Goal: Task Accomplishment & Management: Use online tool/utility

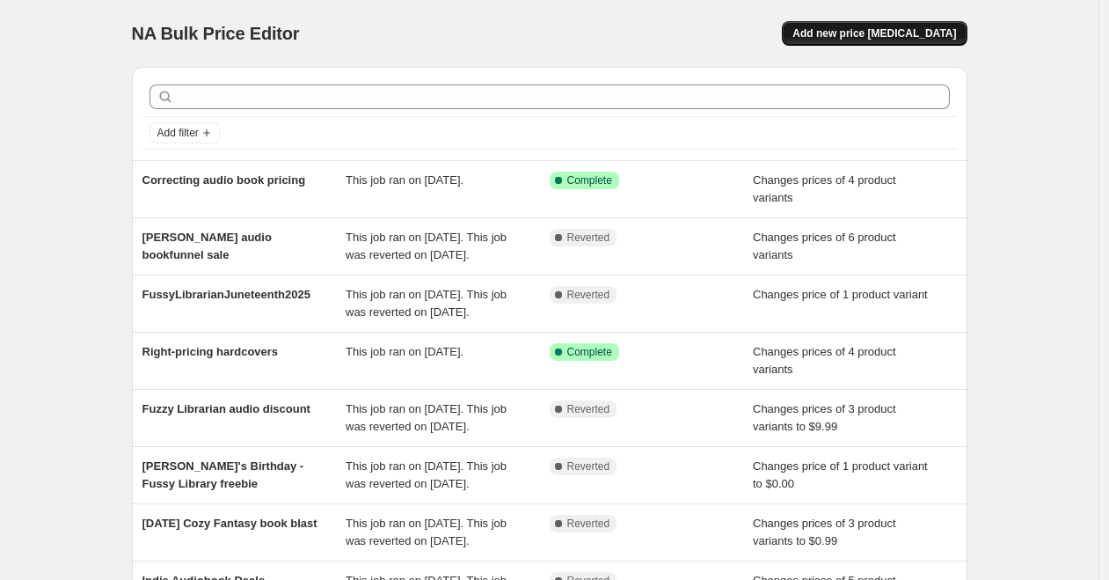
click at [923, 30] on span "Add new price change job" at bounding box center [874, 33] width 164 height 14
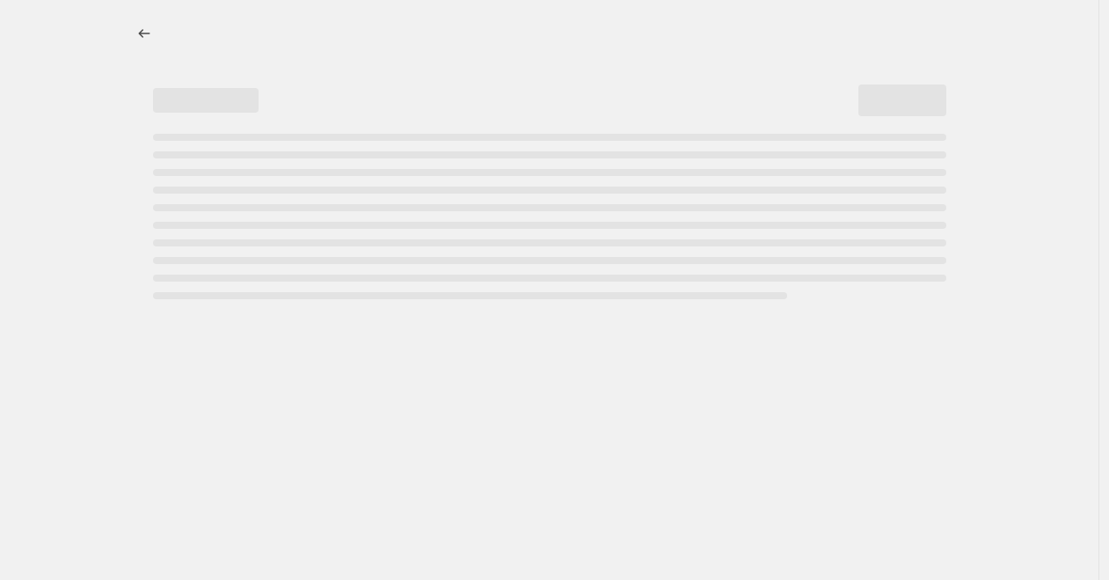
select select "percentage"
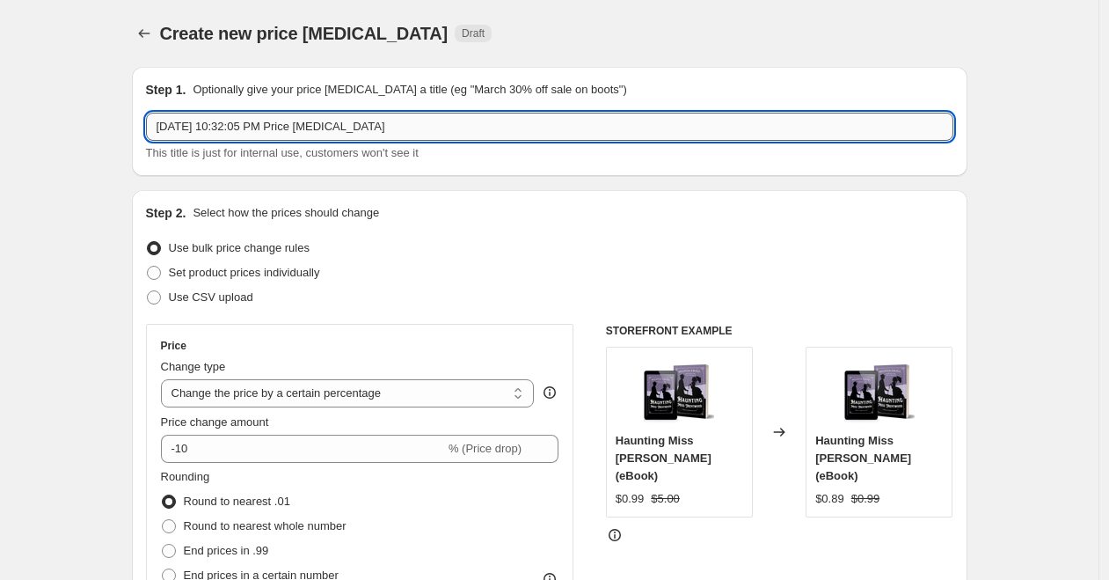
click at [412, 123] on input "Oct 5, 2025, 10:32:05 PM Price change job" at bounding box center [549, 127] width 807 height 28
type input "Cozy the Day Away 2025"
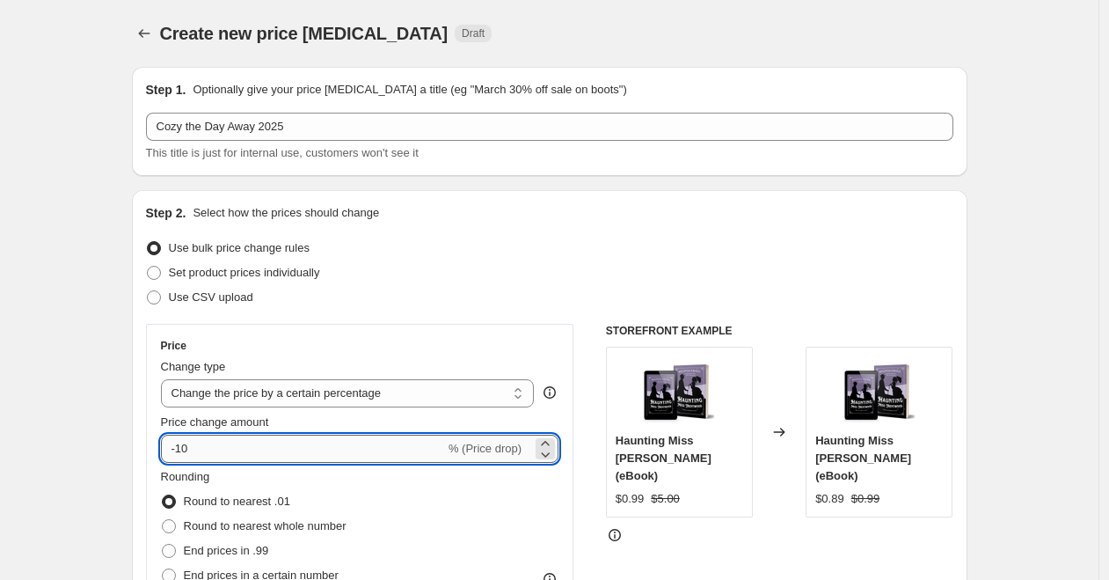
drag, startPoint x: 206, startPoint y: 447, endPoint x: 151, endPoint y: 446, distance: 54.5
click at [161, 446] on input "-10" at bounding box center [303, 448] width 284 height 28
type input "-25"
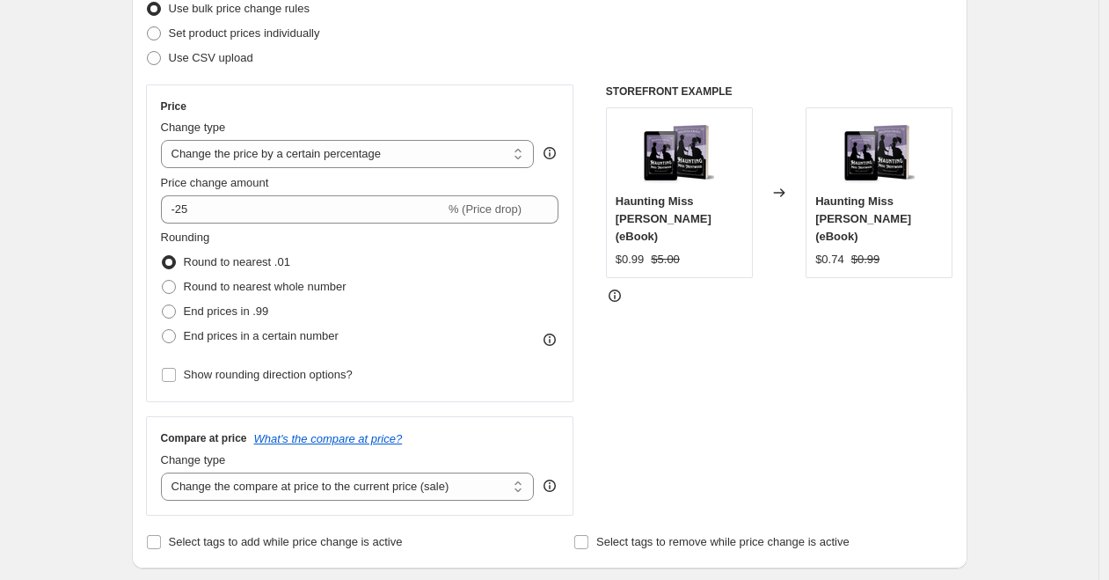
scroll to position [234, 0]
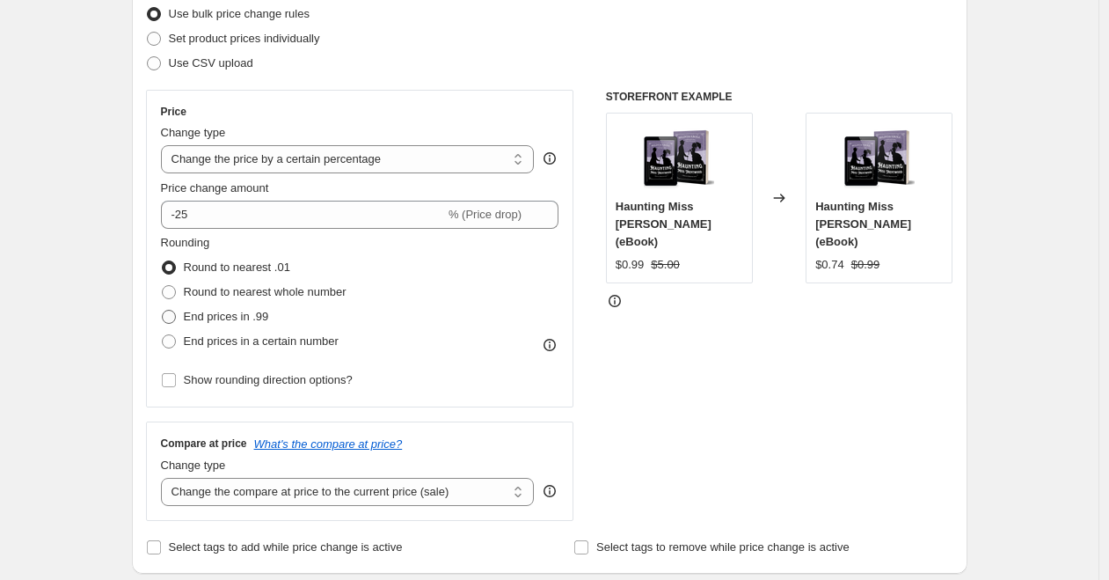
click at [172, 316] on span at bounding box center [169, 317] width 14 height 14
click at [163, 310] on input "End prices in .99" at bounding box center [162, 310] width 1 height 1
radio input "true"
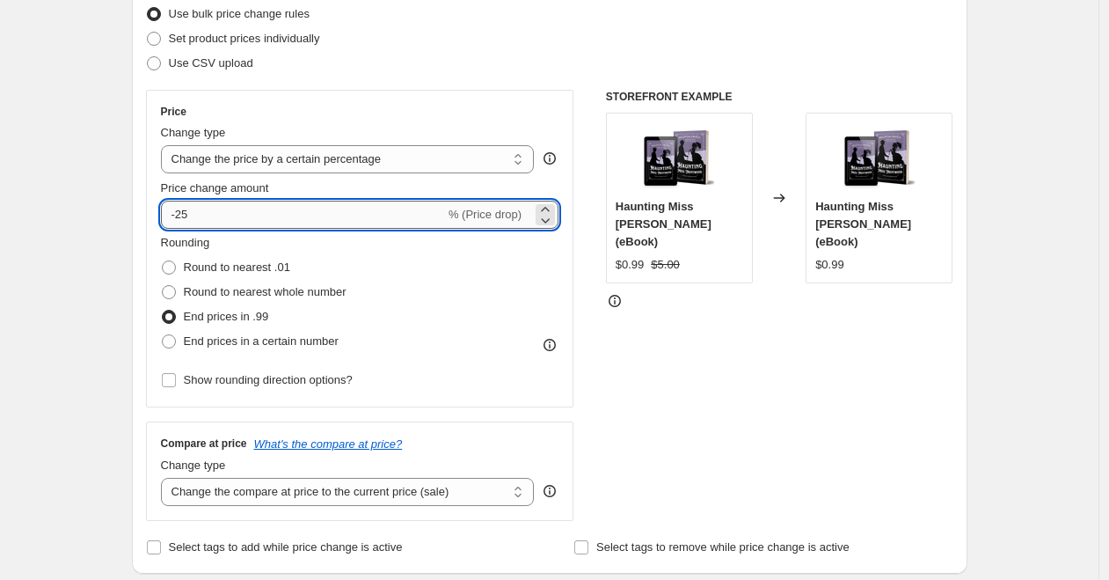
click at [182, 216] on input "-25" at bounding box center [303, 215] width 284 height 28
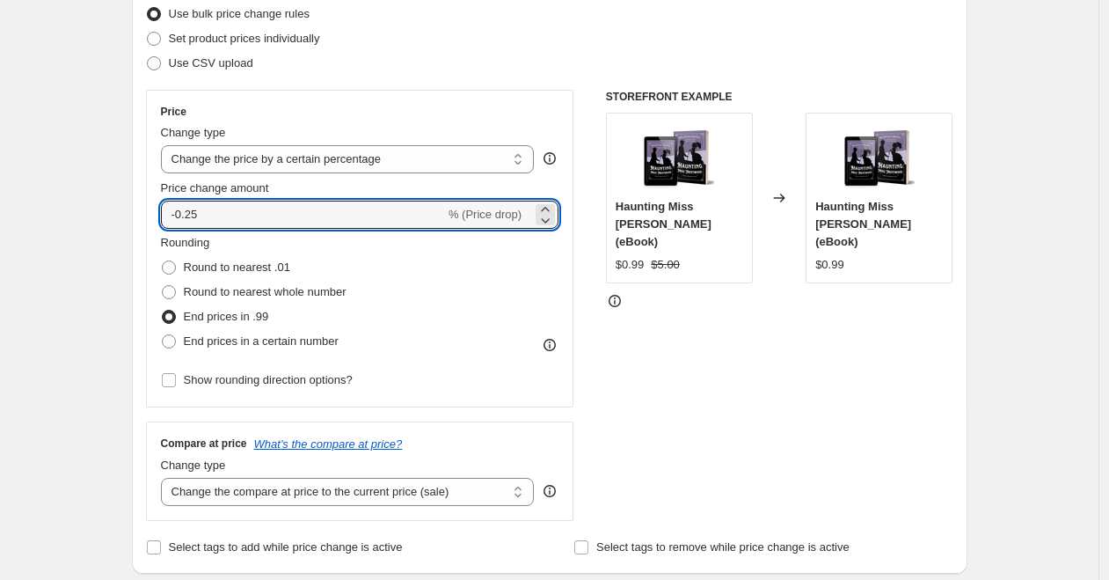
drag, startPoint x: 210, startPoint y: 215, endPoint x: 162, endPoint y: 214, distance: 48.4
click at [162, 215] on input "-0.25" at bounding box center [303, 215] width 284 height 28
type input "25"
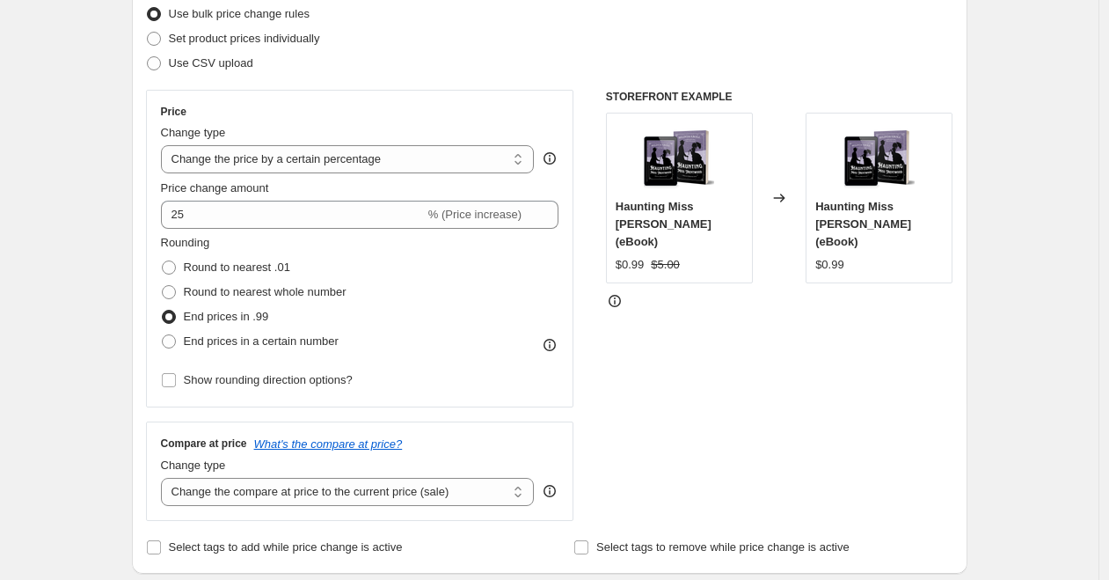
click at [136, 216] on div "Step 2. Select how the prices should change Use bulk price change rules Set pro…" at bounding box center [549, 264] width 835 height 617
click at [621, 292] on icon at bounding box center [615, 301] width 18 height 18
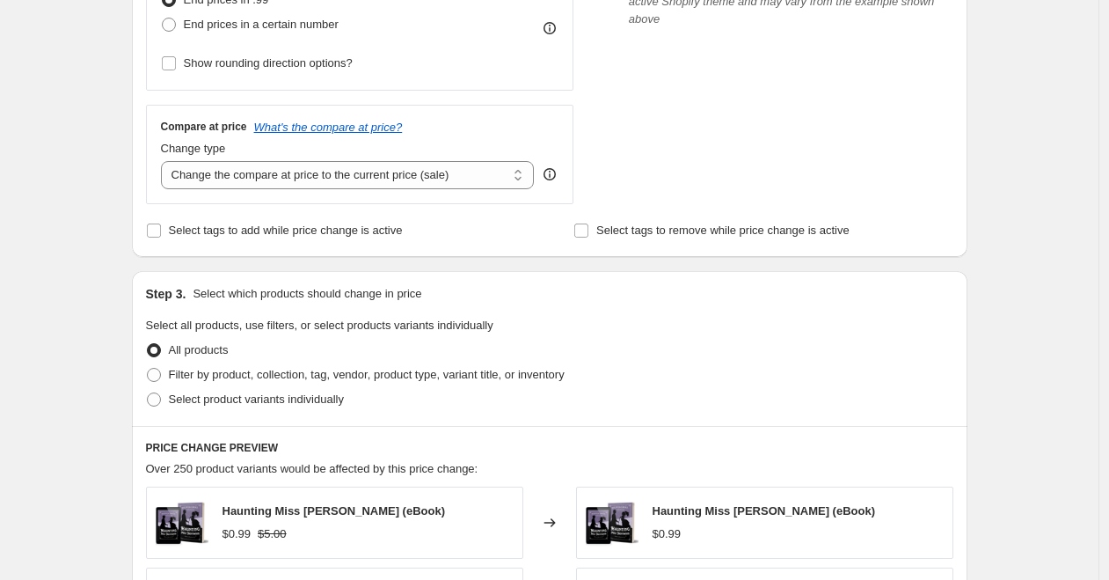
scroll to position [555, 0]
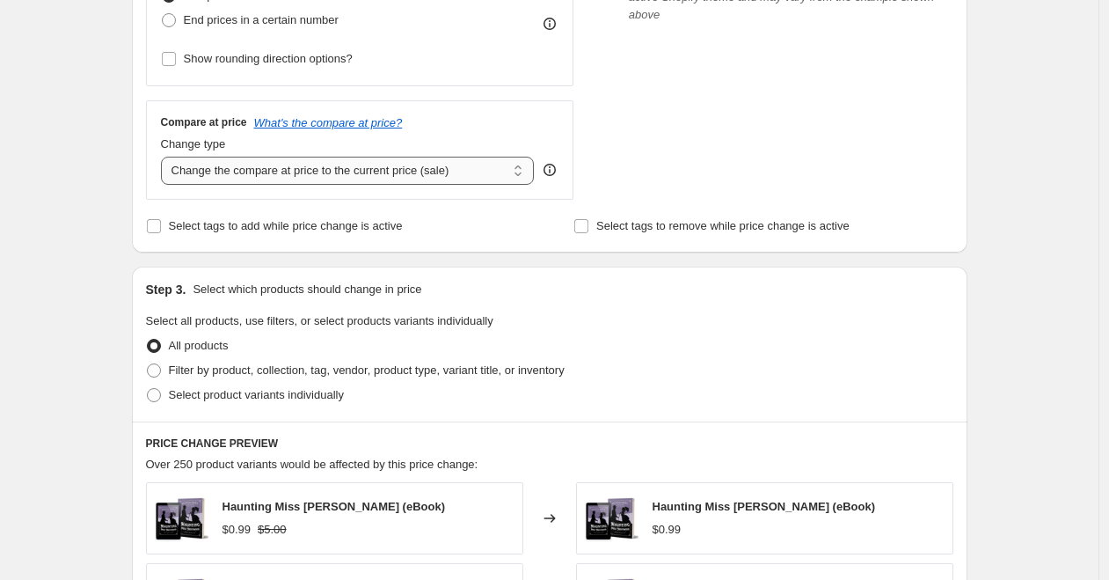
click at [529, 169] on select "Change the compare at price to the current price (sale) Change the compare at p…" at bounding box center [348, 171] width 374 height 28
click at [161, 373] on span at bounding box center [154, 370] width 14 height 14
click at [148, 364] on input "Filter by product, collection, tag, vendor, product type, variant title, or inv…" at bounding box center [147, 363] width 1 height 1
radio input "true"
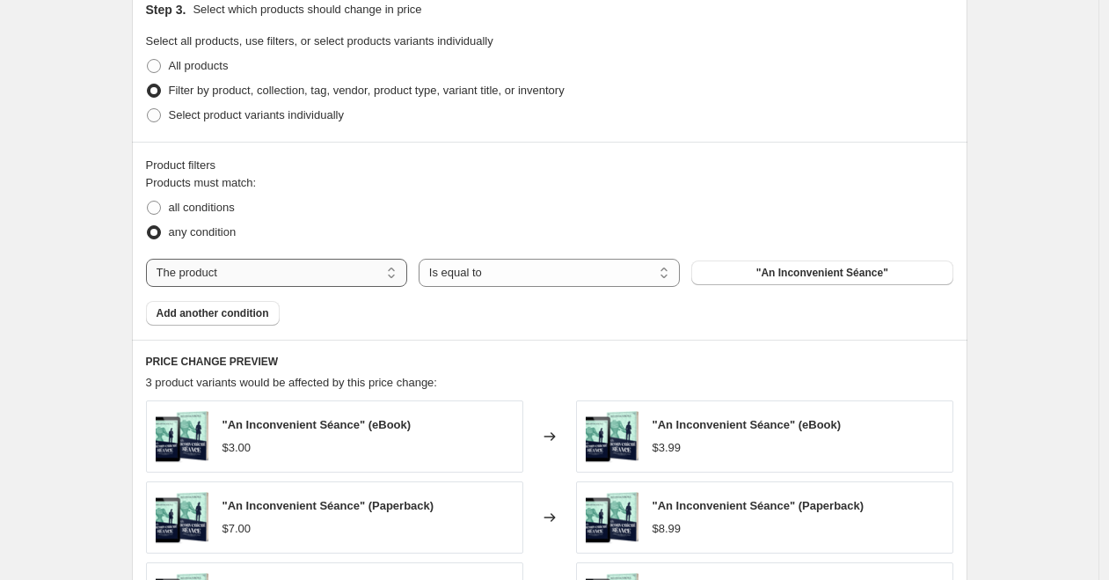
scroll to position [836, 0]
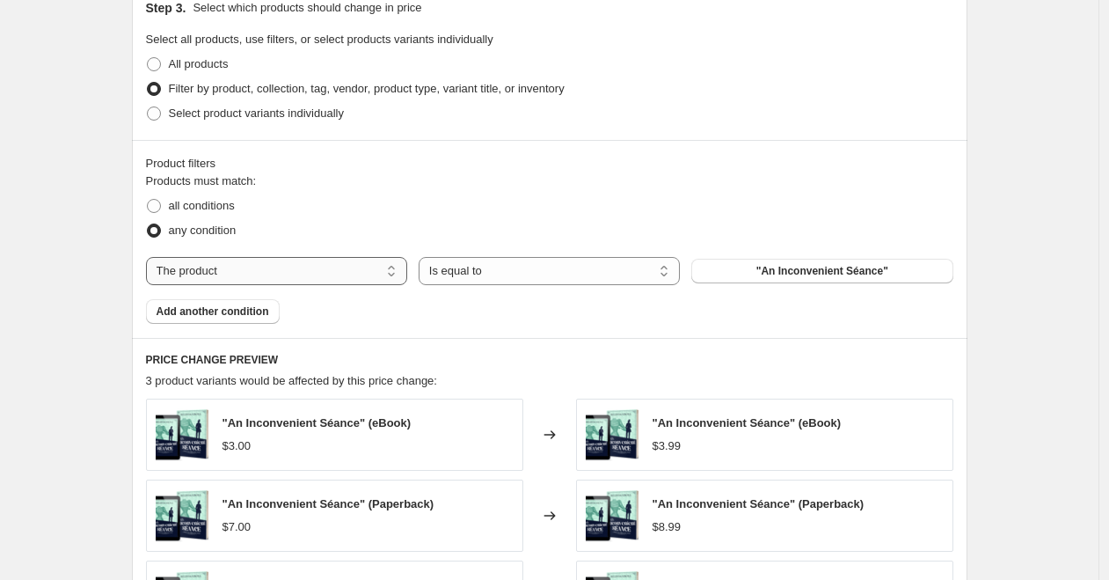
select select "collection"
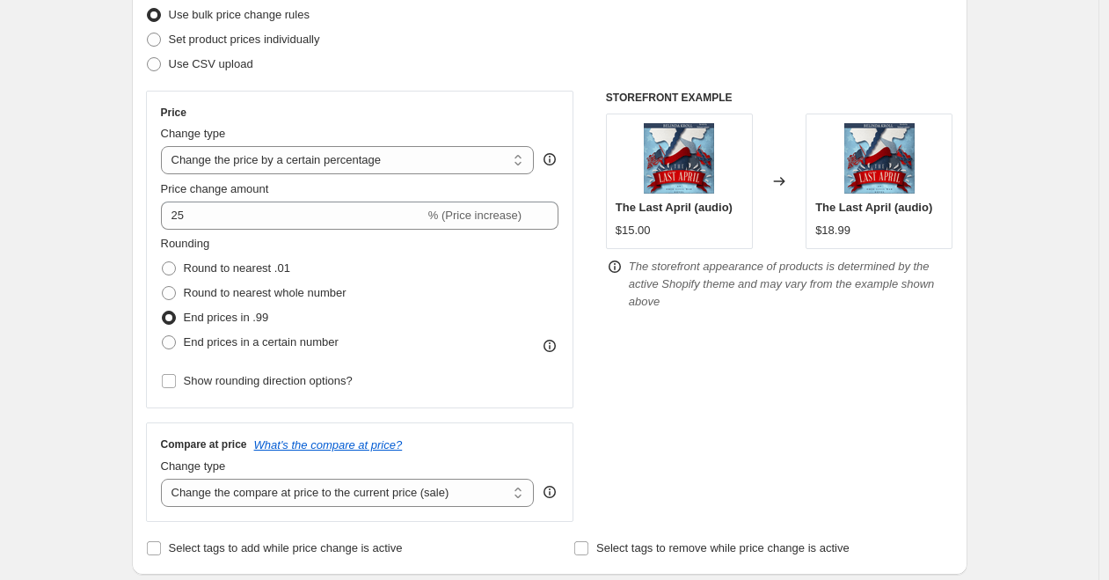
scroll to position [214, 0]
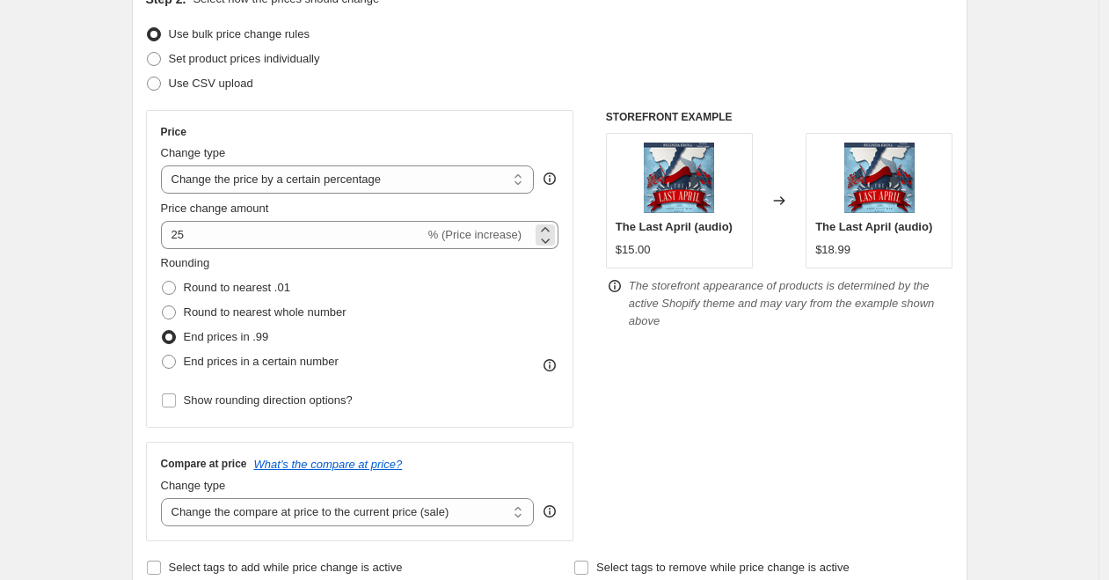
click at [494, 238] on span "% (Price increase)" at bounding box center [474, 234] width 93 height 13
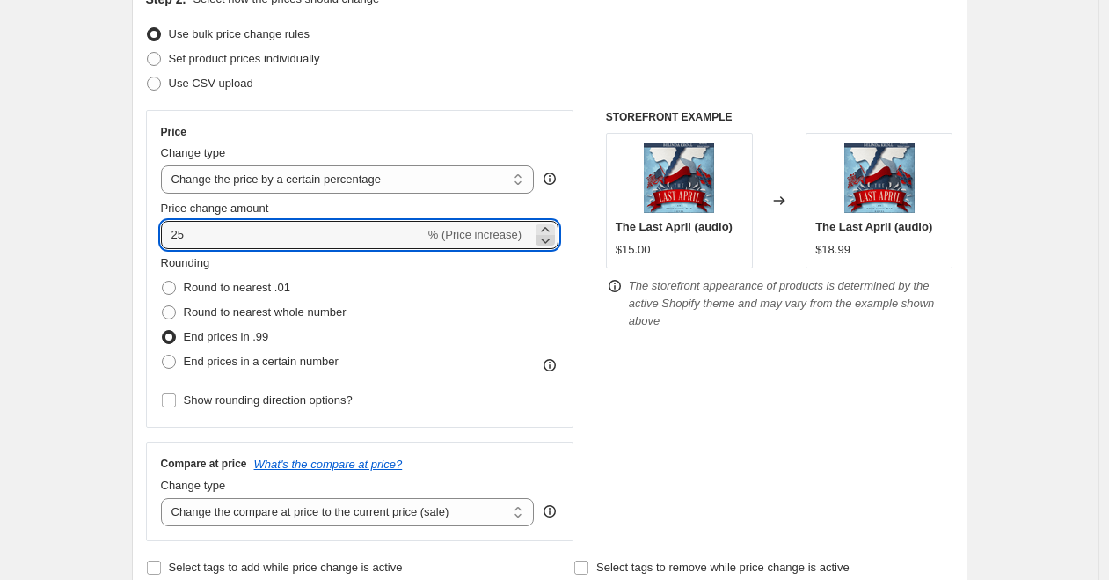
click at [551, 240] on icon at bounding box center [545, 240] width 18 height 18
click at [553, 229] on icon at bounding box center [545, 230] width 18 height 18
type input "25"
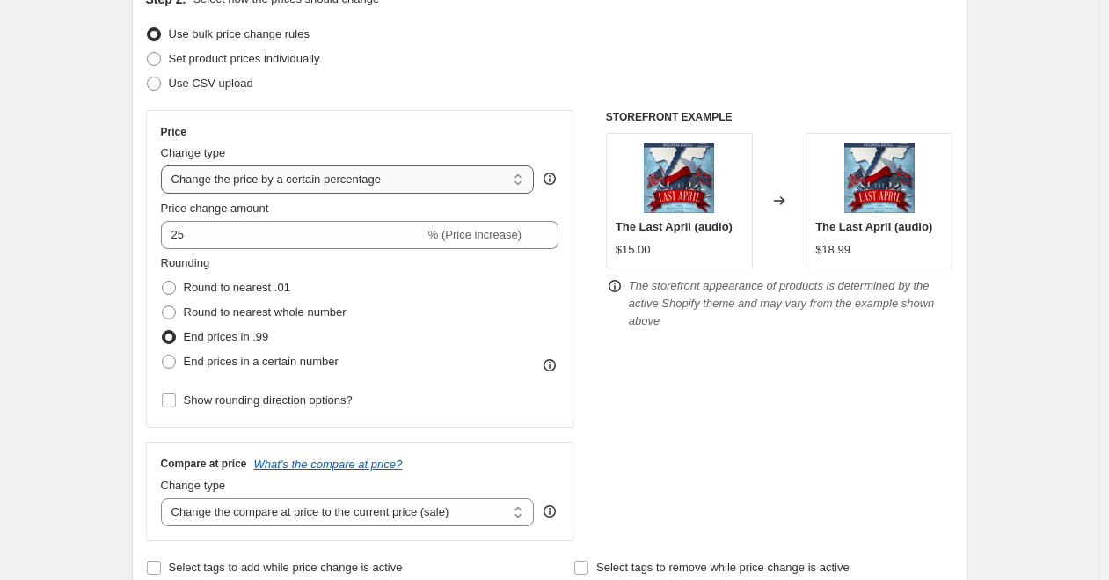
select select "bcap"
click option "Change the price by a certain amount relative to the compare at price" at bounding box center [0, 0] width 0 height 0
type input "-12.00"
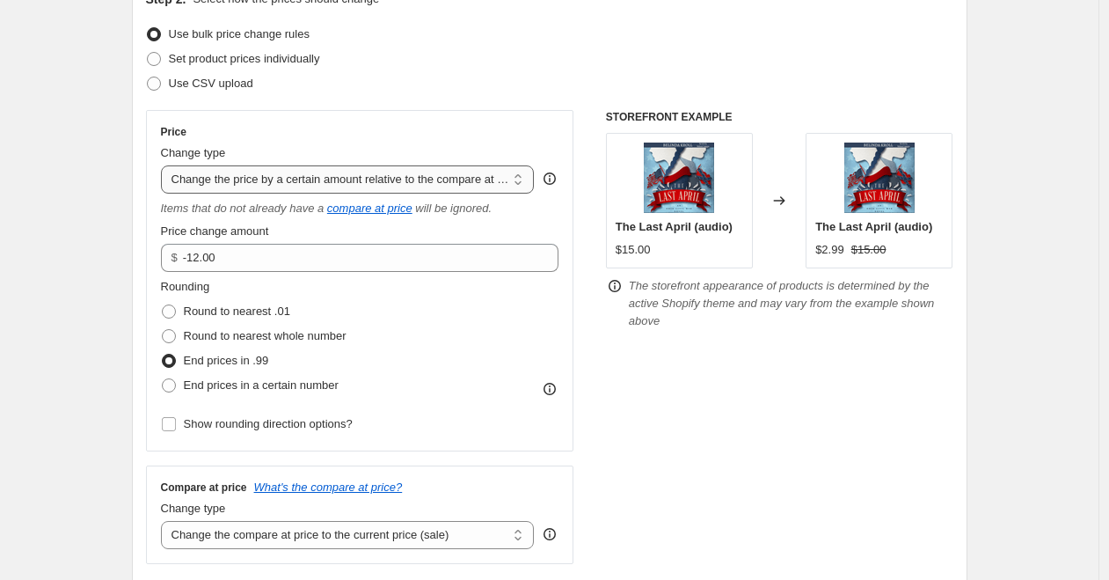
click at [500, 179] on select "Change the price to a certain amount Change the price by a certain amount Chang…" at bounding box center [348, 179] width 374 height 28
select select "pcap"
click option "Change the price by a certain percentage relative to the compare at price" at bounding box center [0, 0] width 0 height 0
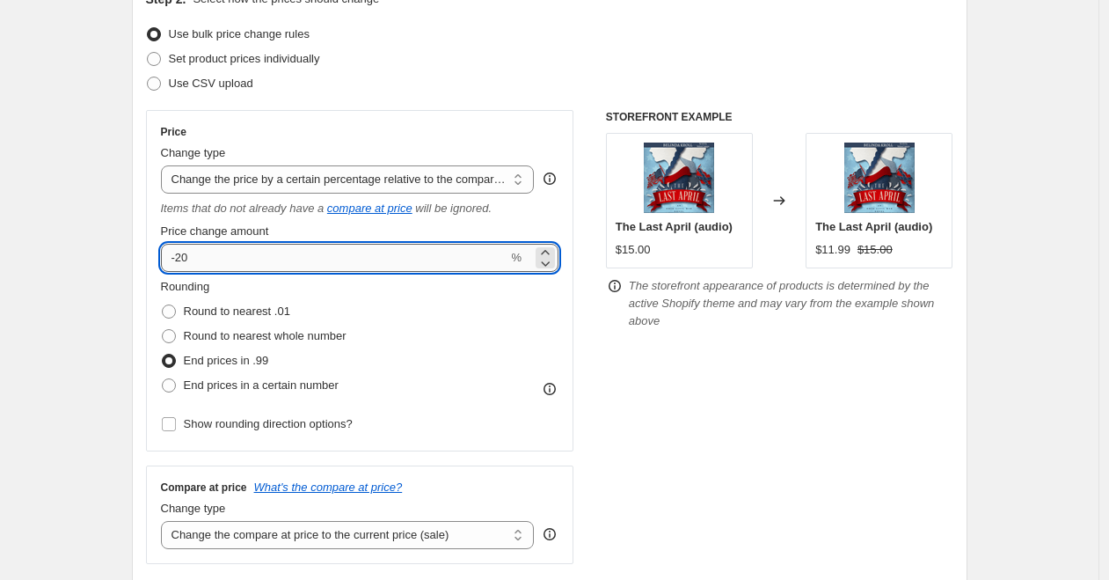
click at [205, 258] on input "-20" at bounding box center [334, 258] width 347 height 28
type input "-25"
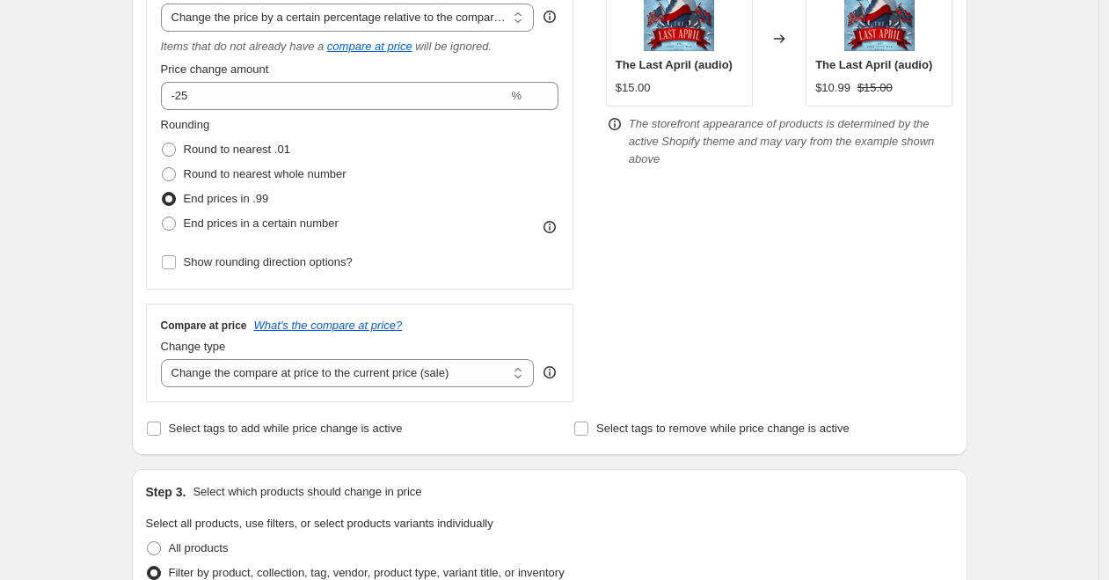
scroll to position [400, 0]
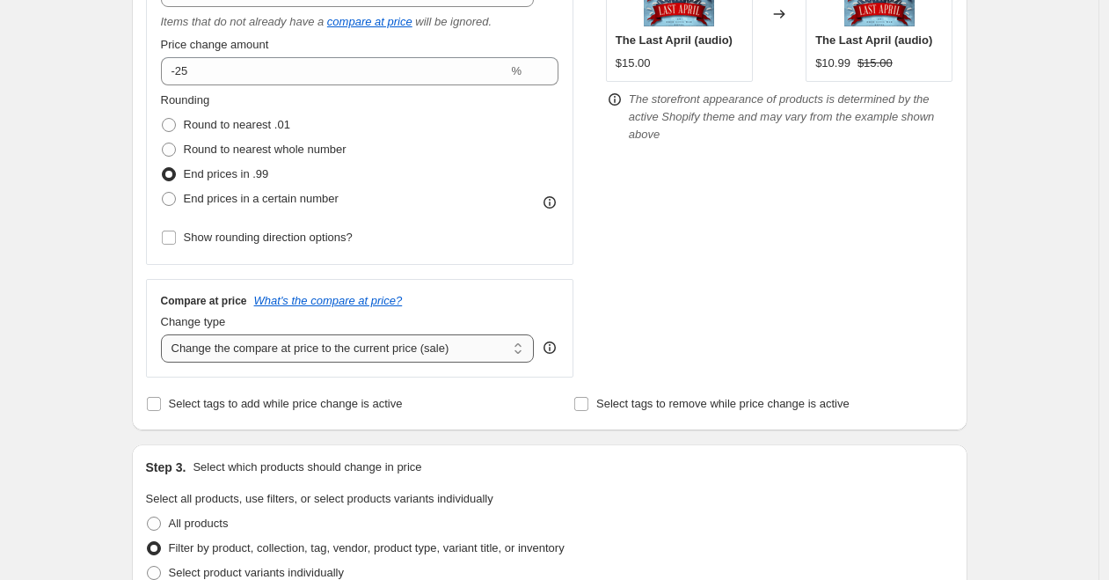
select select "no_change"
click option "Don't change the compare at price" at bounding box center [0, 0] width 0 height 0
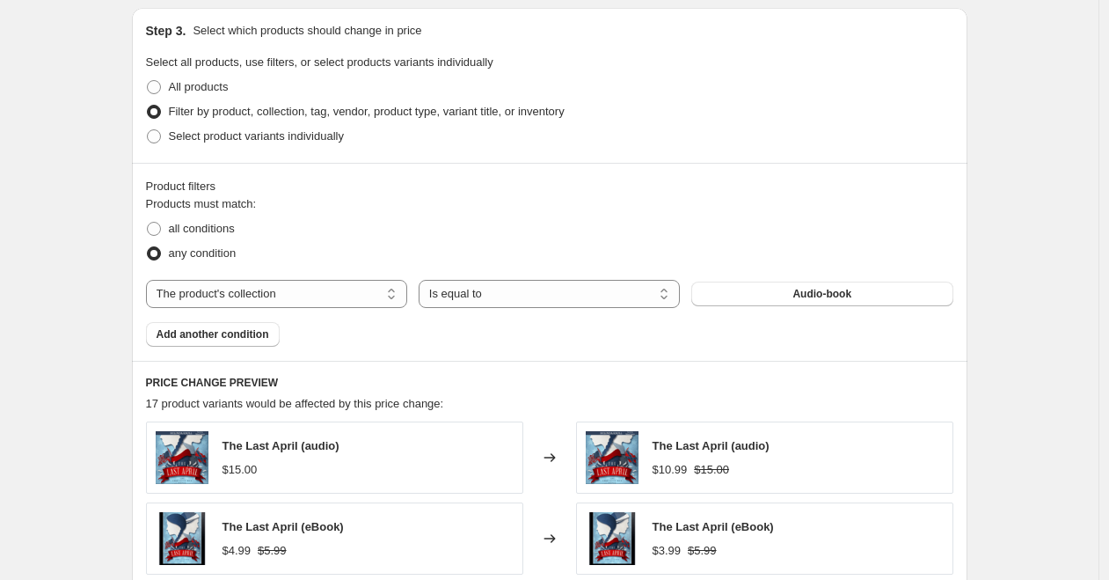
scroll to position [848, 0]
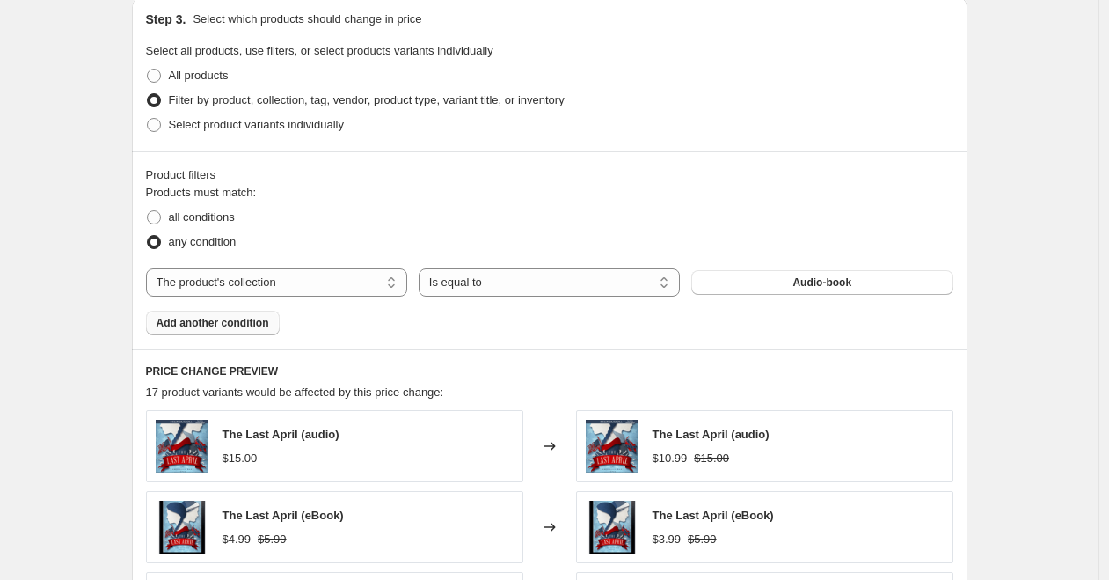
click at [254, 324] on span "Add another condition" at bounding box center [213, 323] width 113 height 14
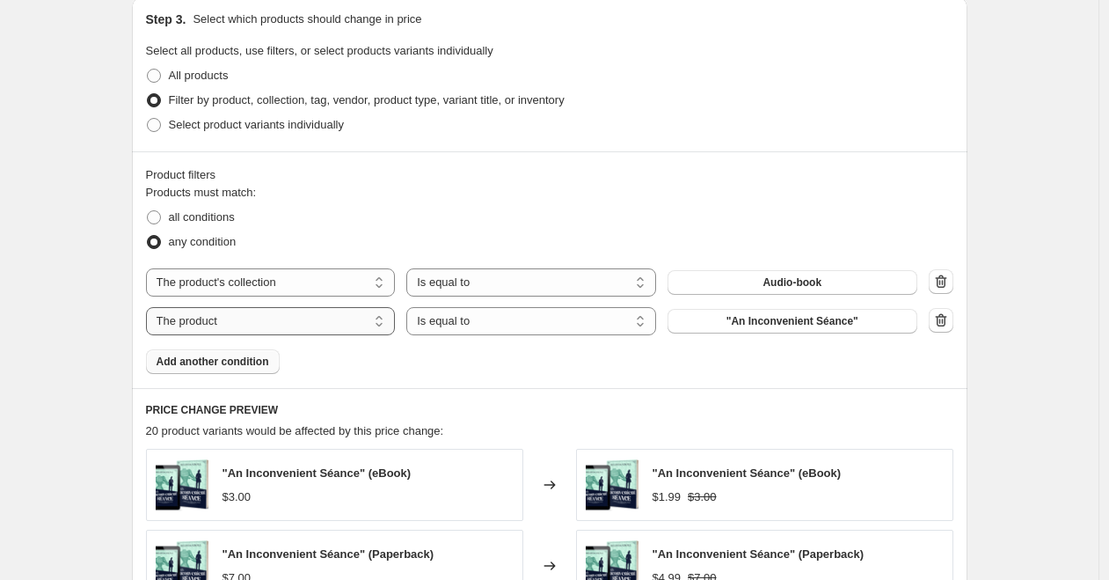
select select "collection"
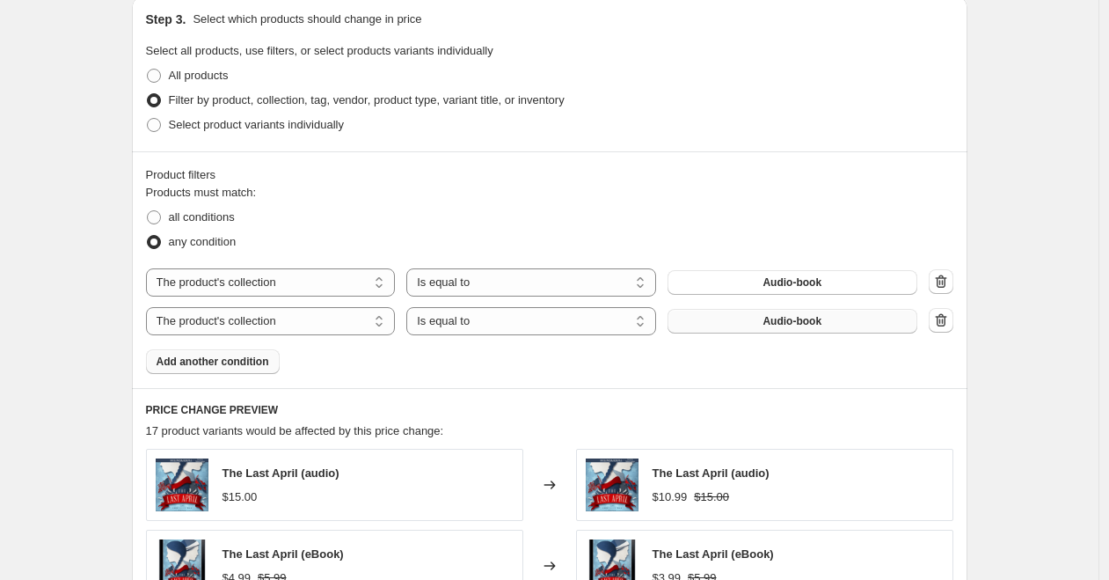
click at [799, 321] on span "Audio-book" at bounding box center [792, 321] width 59 height 14
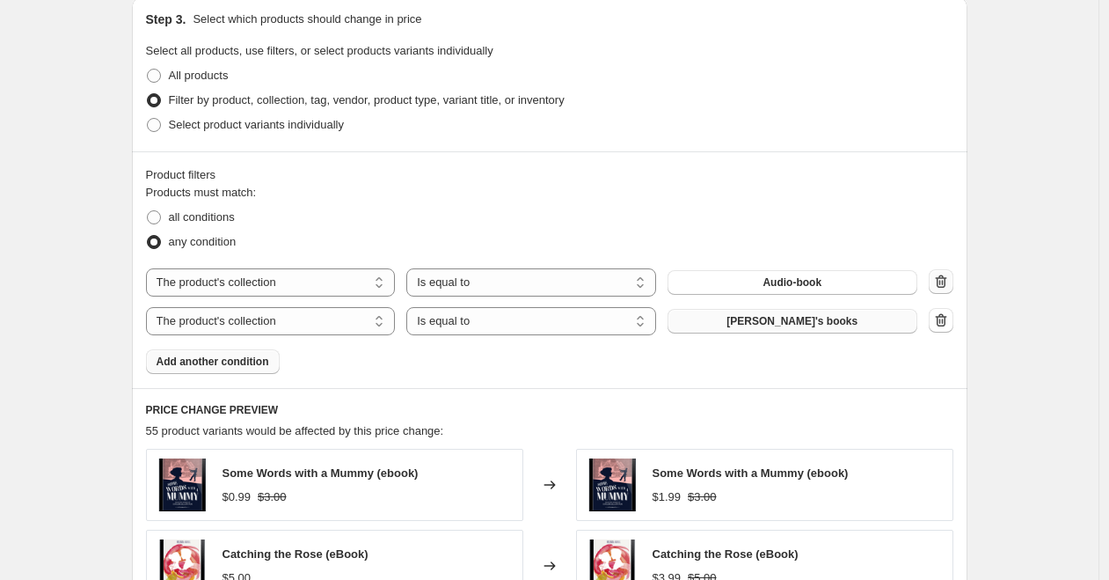
click at [946, 280] on icon "button" at bounding box center [940, 280] width 11 height 13
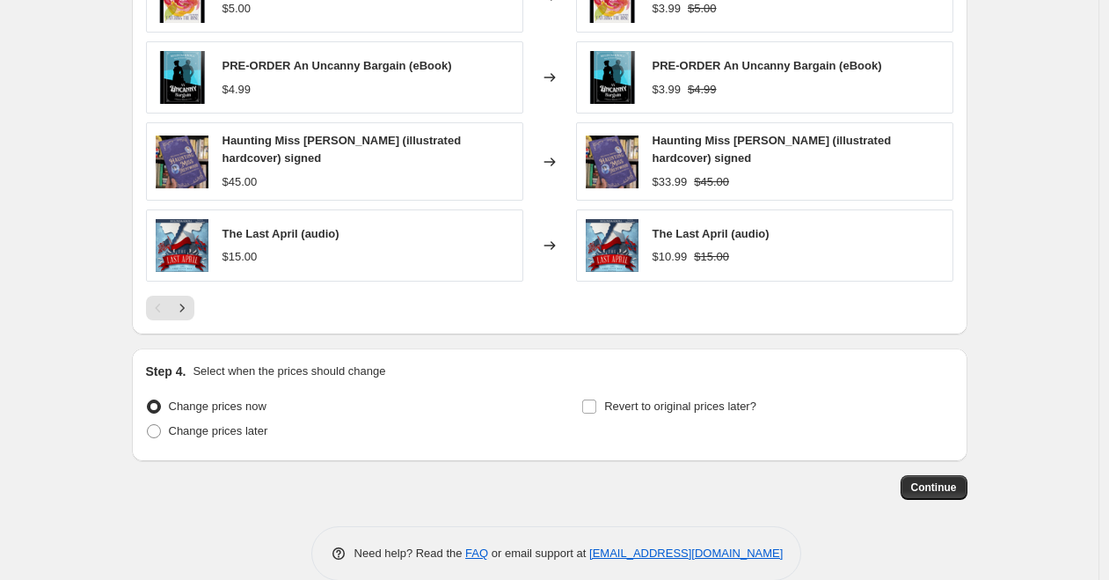
scroll to position [1380, 0]
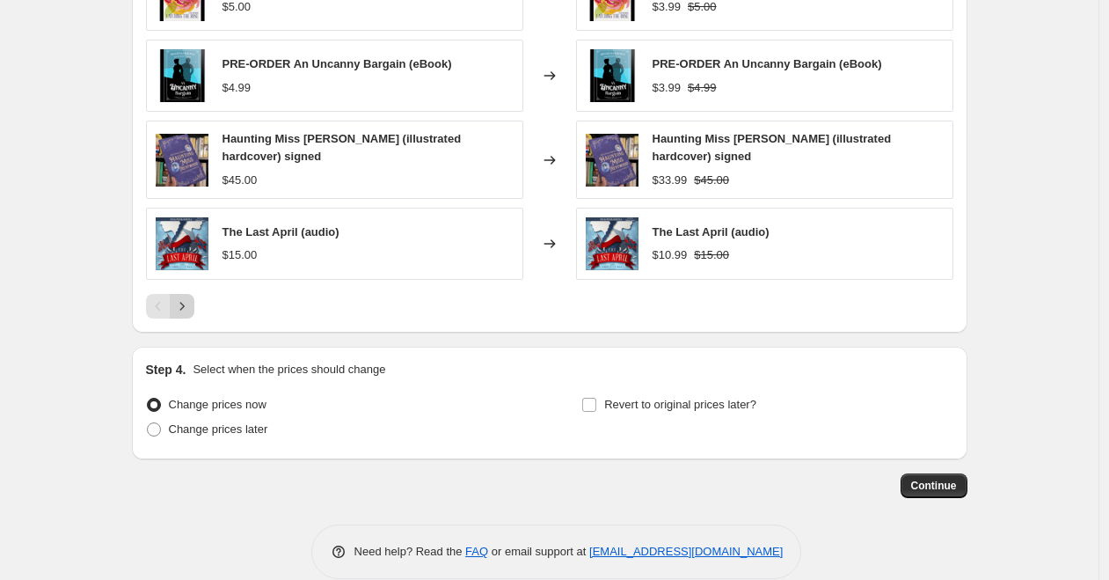
click at [188, 313] on icon "Next" at bounding box center [182, 306] width 18 height 18
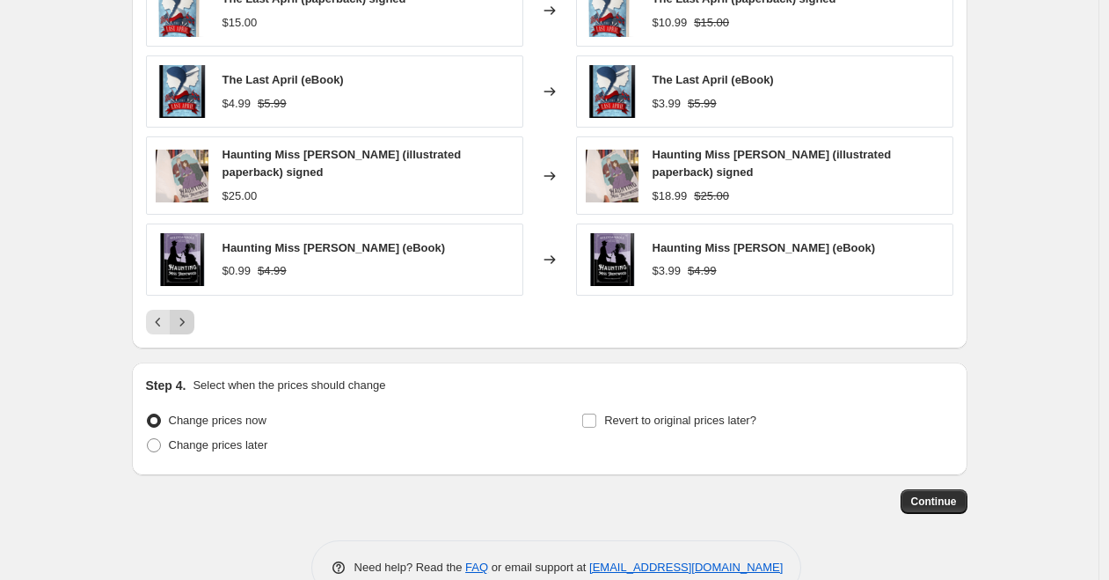
scroll to position [1365, 0]
click at [190, 326] on icon "Next" at bounding box center [182, 321] width 18 height 18
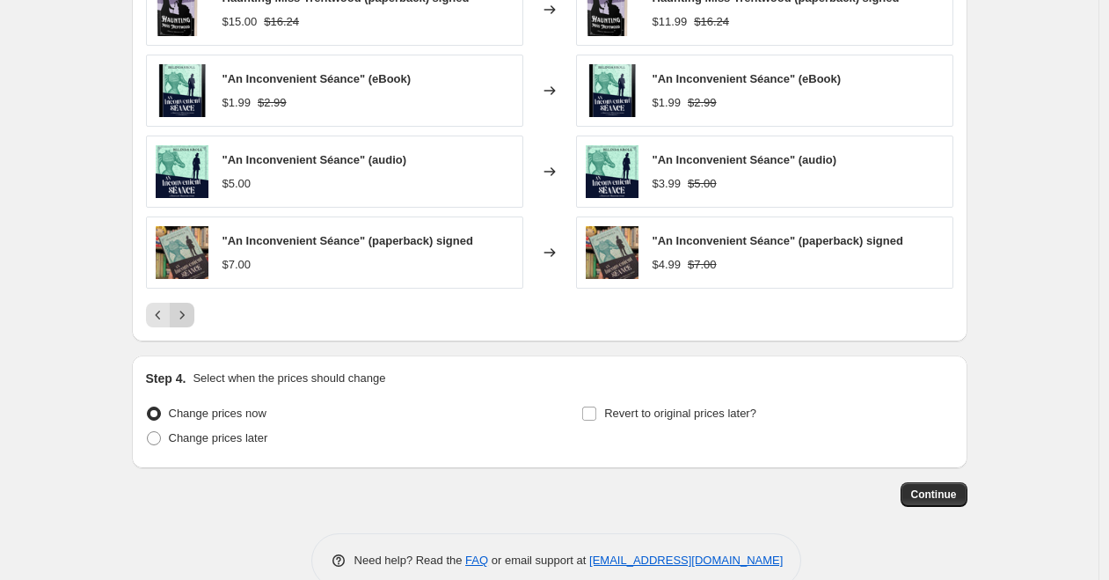
click at [190, 326] on button "Next" at bounding box center [182, 315] width 25 height 25
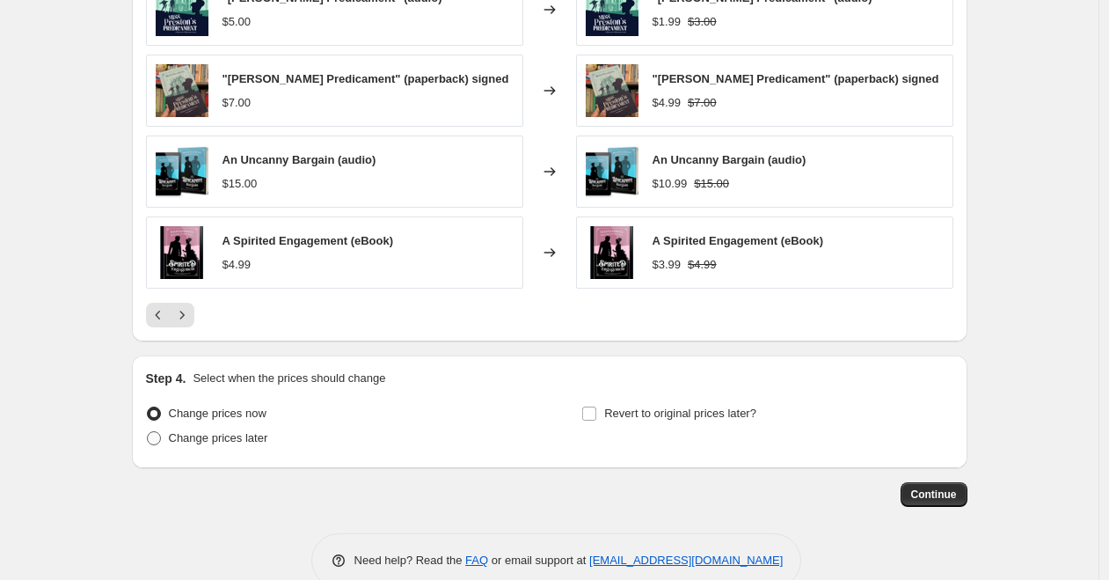
click at [157, 444] on span at bounding box center [154, 438] width 14 height 14
click at [148, 432] on input "Change prices later" at bounding box center [147, 431] width 1 height 1
radio input "true"
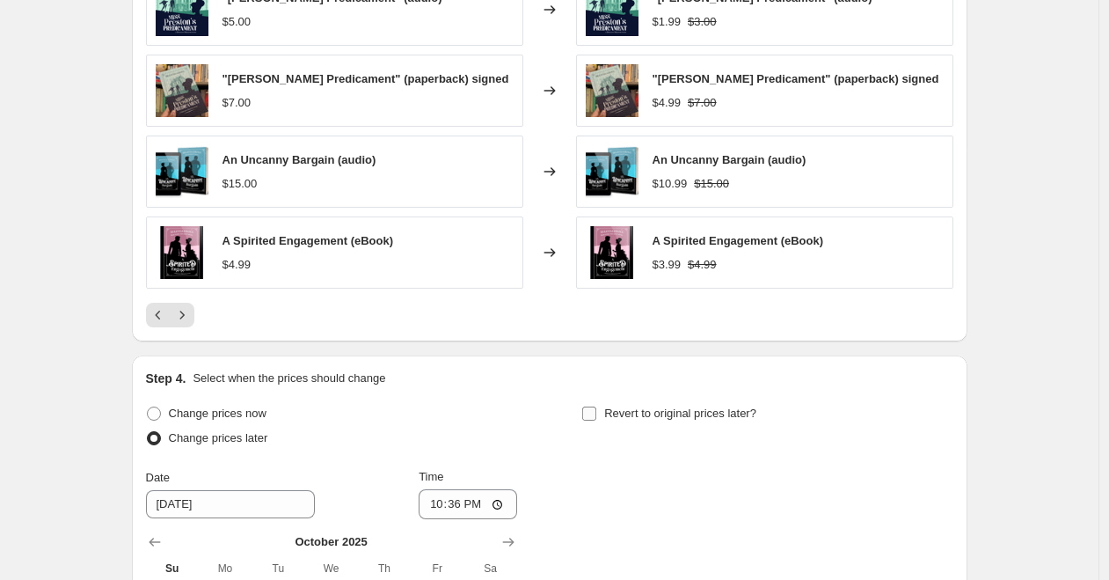
click at [593, 420] on input "Revert to original prices later?" at bounding box center [589, 413] width 14 height 14
checkbox input "true"
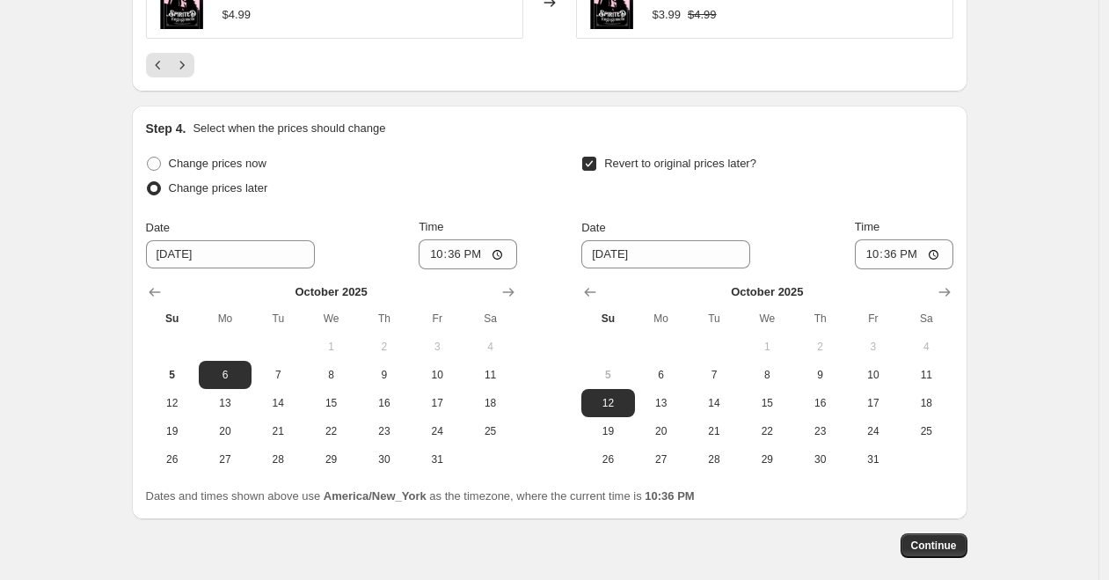
scroll to position [1619, 0]
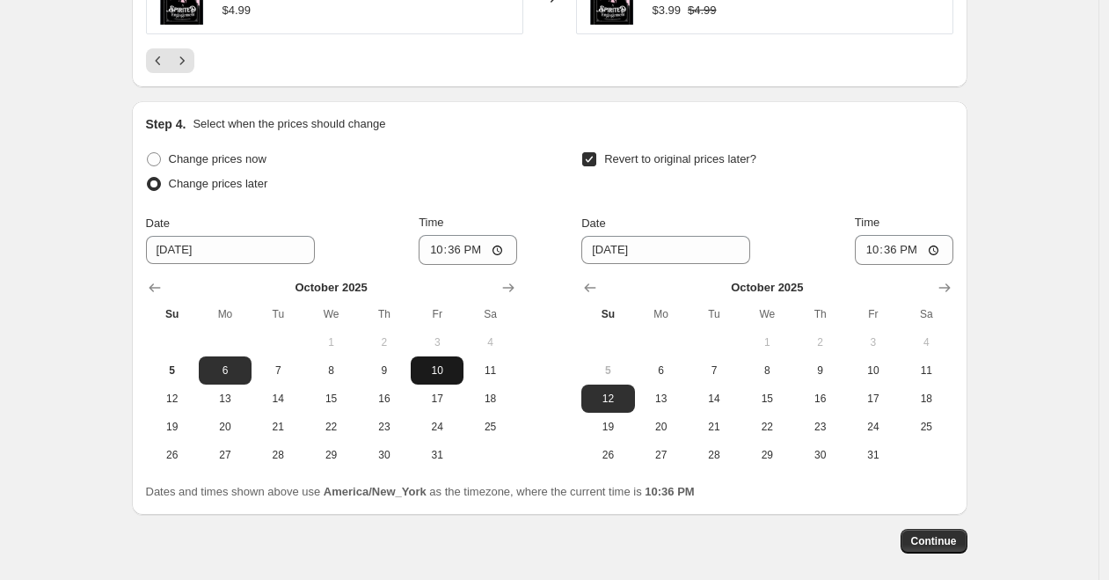
click at [434, 367] on span "10" at bounding box center [437, 370] width 39 height 14
type input "10/10/2025"
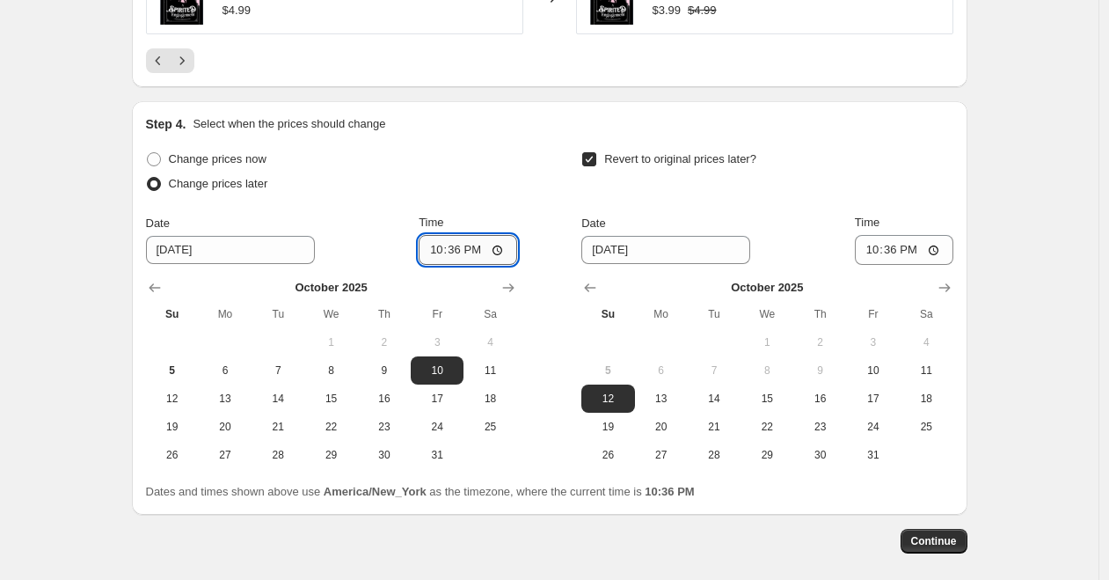
click at [506, 248] on input "22:36" at bounding box center [468, 250] width 99 height 30
click at [451, 250] on input "10:36" at bounding box center [468, 250] width 99 height 30
type input "08:36"
click at [662, 397] on span "13" at bounding box center [661, 398] width 39 height 14
type input "10/13/2025"
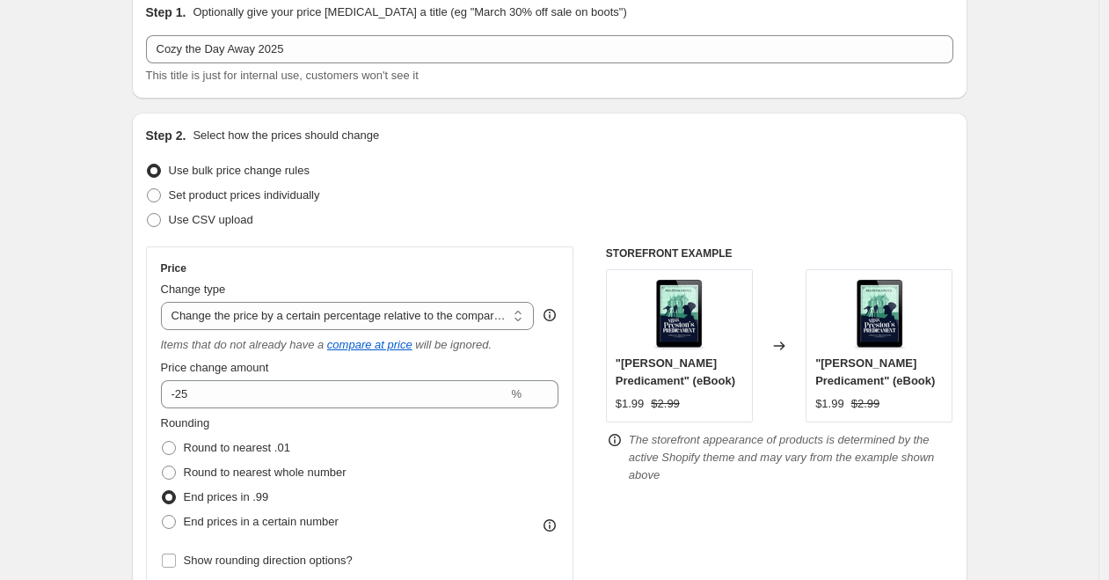
scroll to position [47, 0]
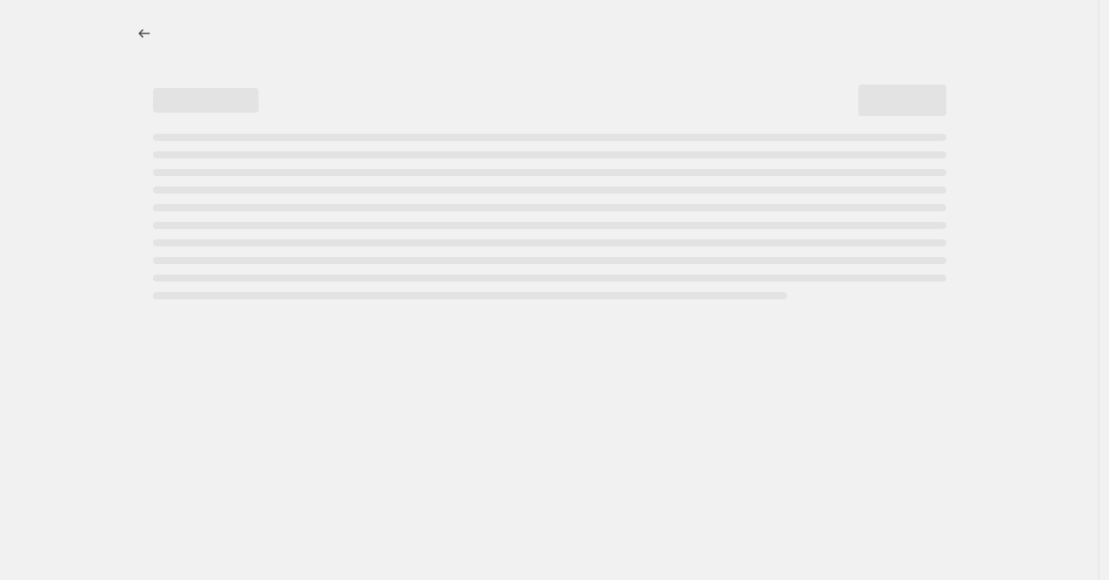
select select "percentage"
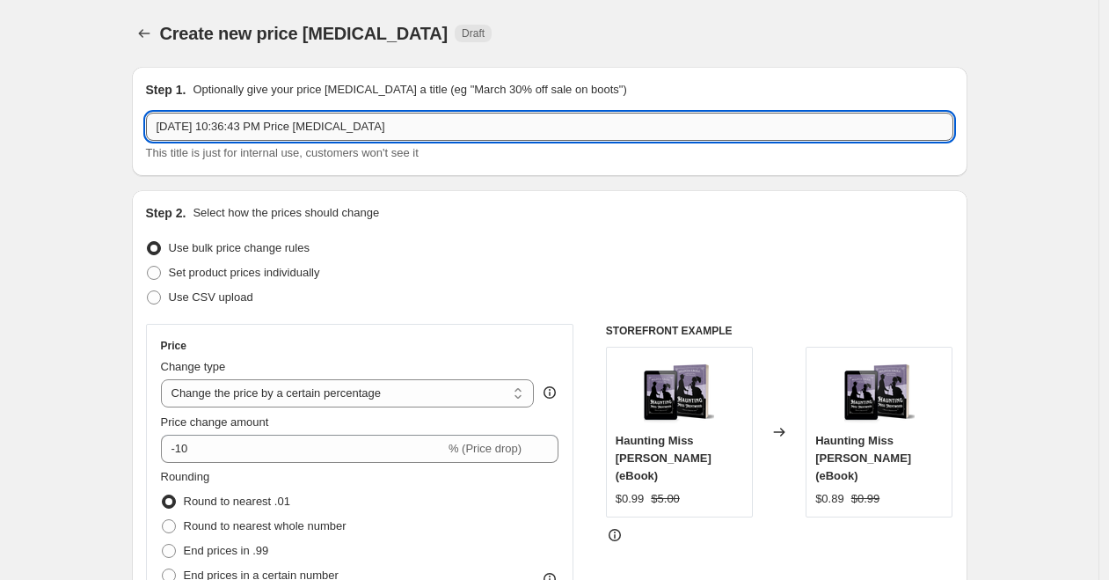
click at [406, 129] on input "Oct 5, 2025, 10:36:43 PM Price change job" at bounding box center [549, 127] width 807 height 28
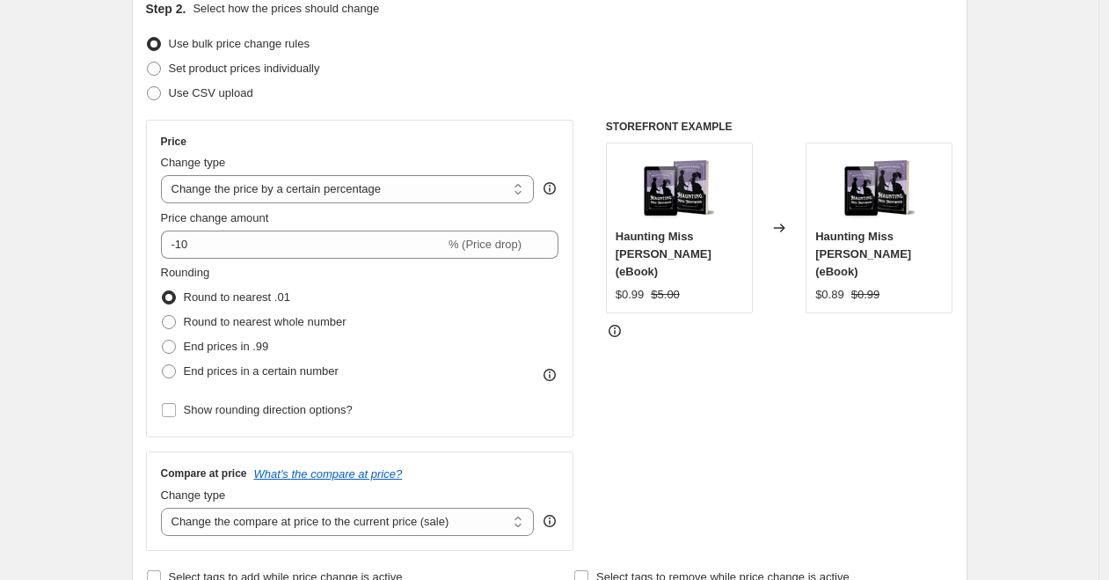
scroll to position [205, 0]
type input "Cozy the Day Away 2025"
click option "Change the price by a certain percentage" at bounding box center [0, 0] width 0 height 0
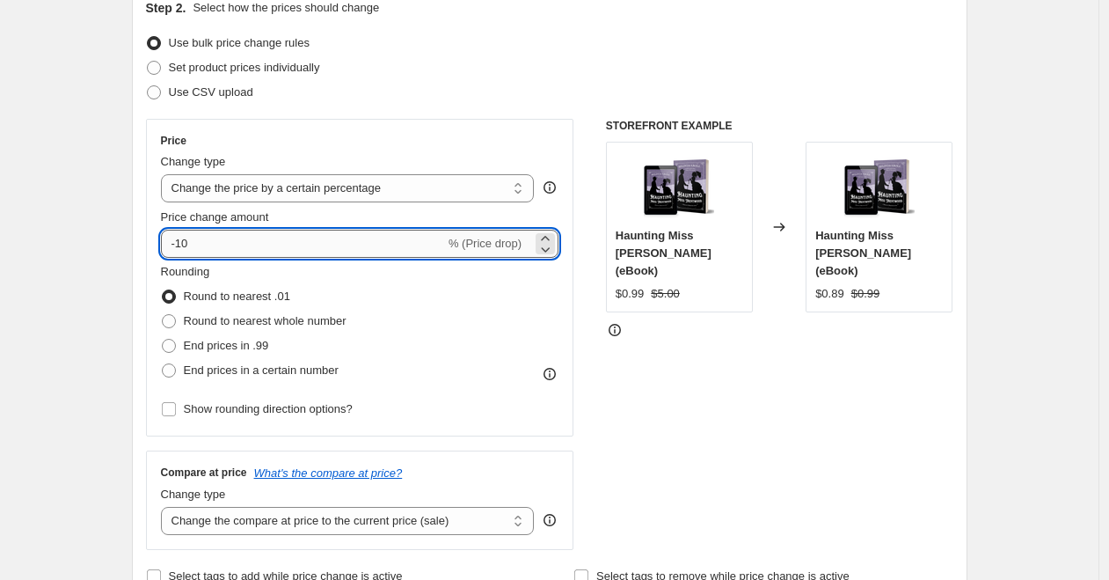
click at [212, 249] on input "-10" at bounding box center [303, 244] width 284 height 28
type input "-1"
type input "-25"
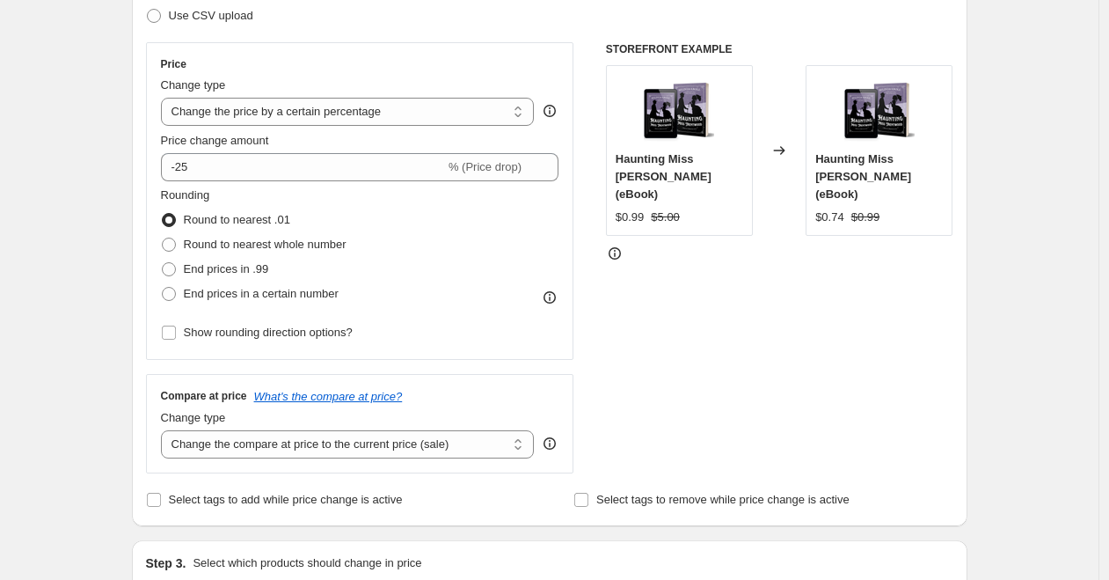
scroll to position [285, 0]
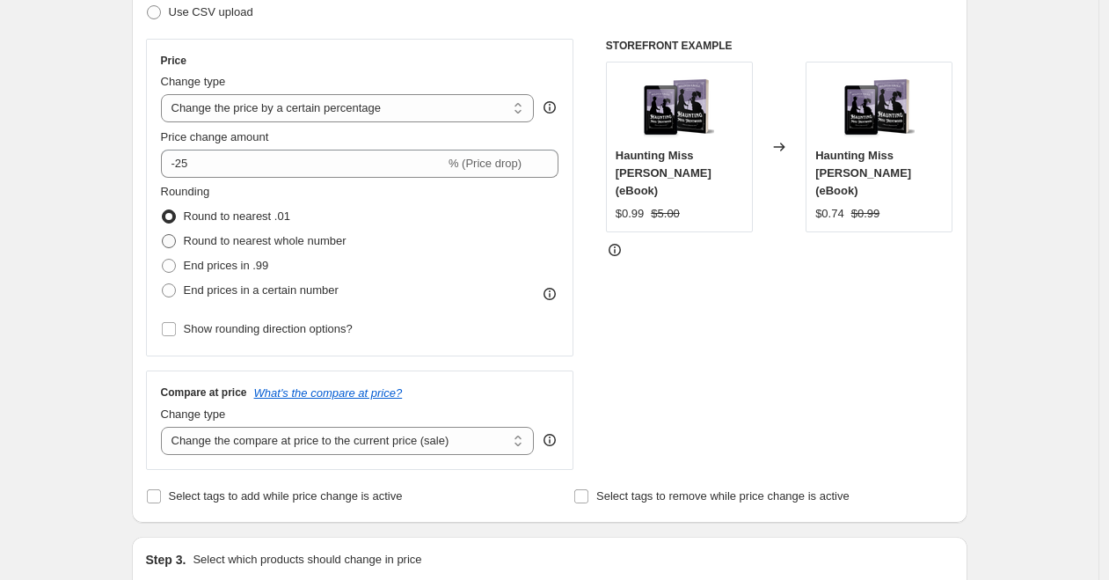
click at [173, 242] on span at bounding box center [169, 241] width 14 height 14
click at [163, 235] on input "Round to nearest whole number" at bounding box center [162, 234] width 1 height 1
radio input "true"
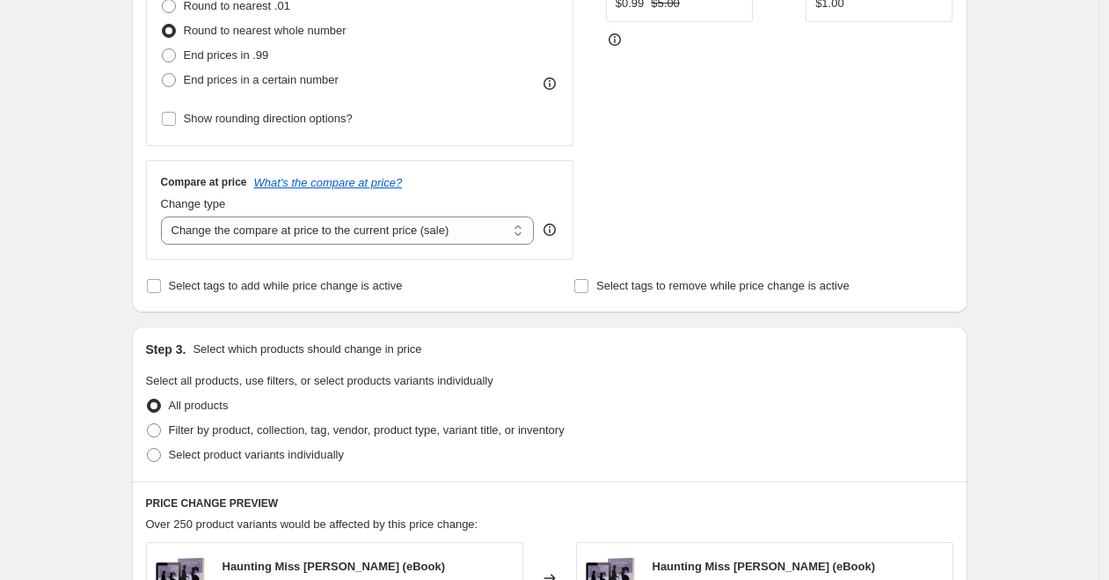
scroll to position [507, 0]
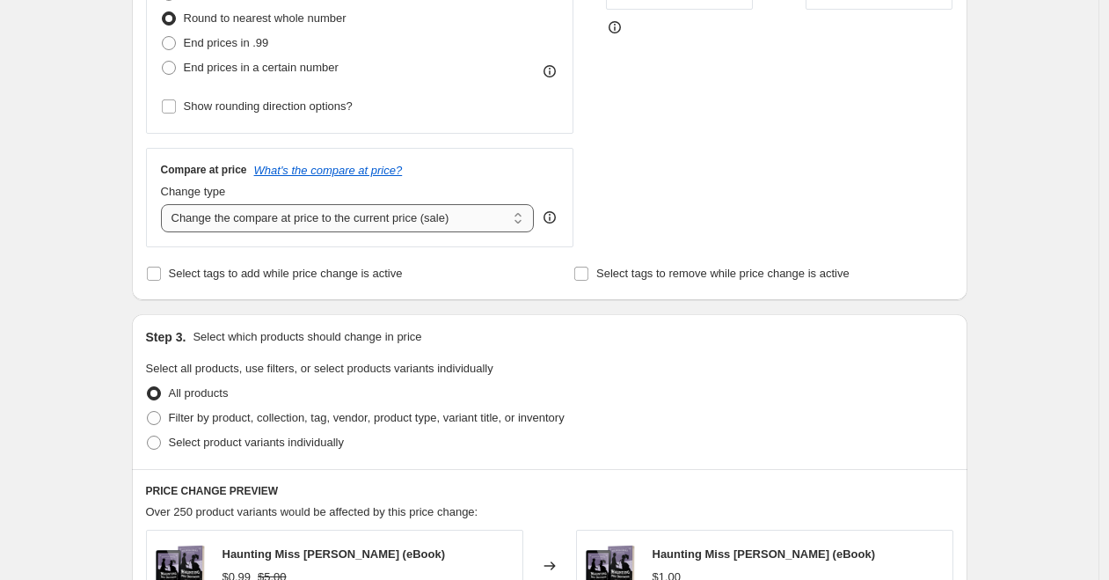
select select "no_change"
click option "Don't change the compare at price" at bounding box center [0, 0] width 0 height 0
click at [91, 245] on div "Create new price change job. This page is ready Create new price change job Dra…" at bounding box center [549, 372] width 1098 height 1758
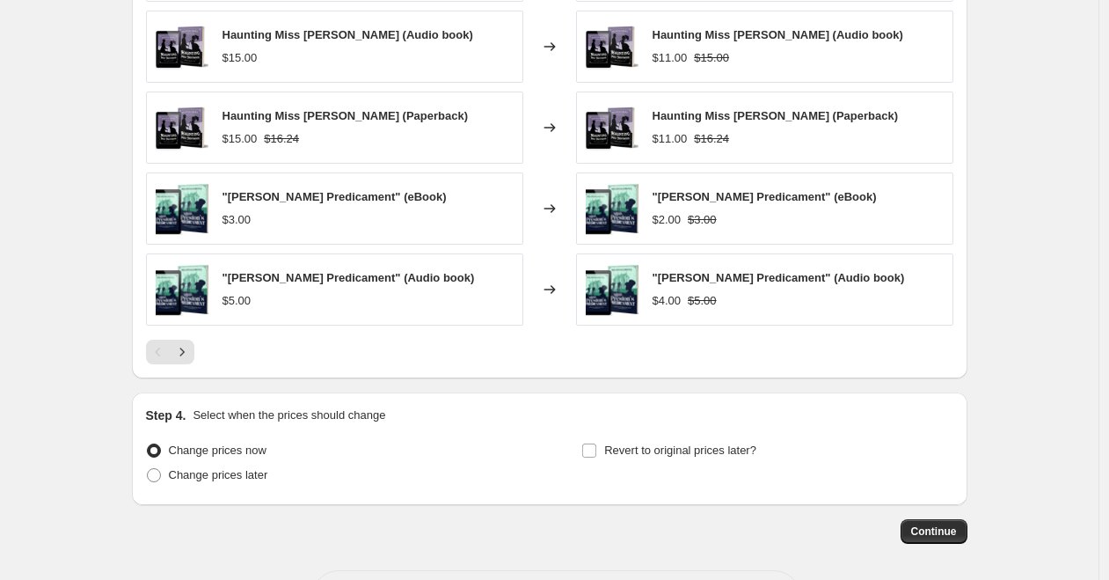
scroll to position [1178, 0]
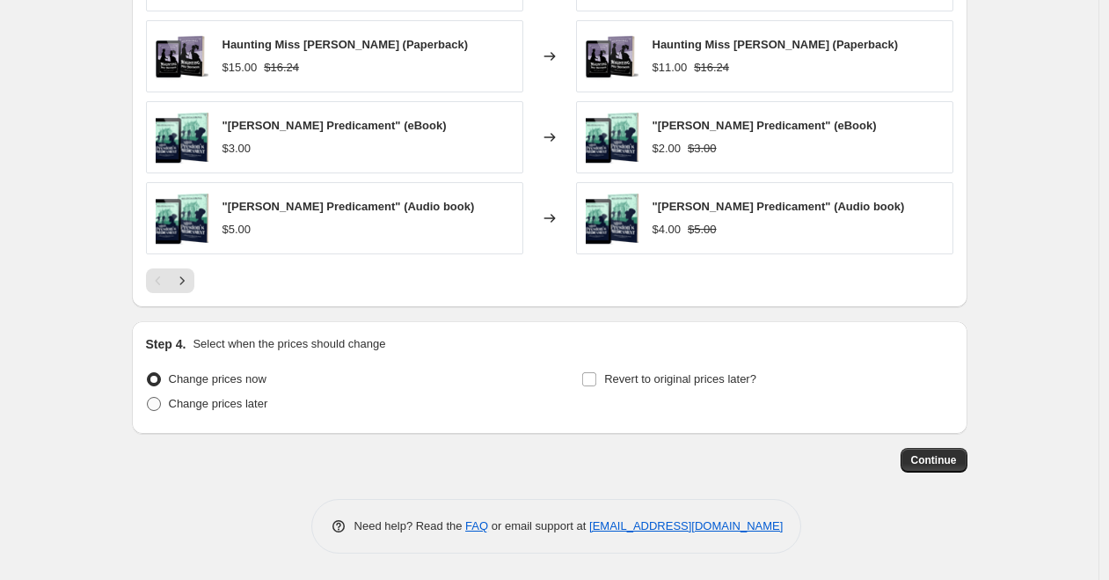
click at [160, 405] on span at bounding box center [154, 404] width 14 height 14
click at [148, 398] on input "Change prices later" at bounding box center [147, 397] width 1 height 1
radio input "true"
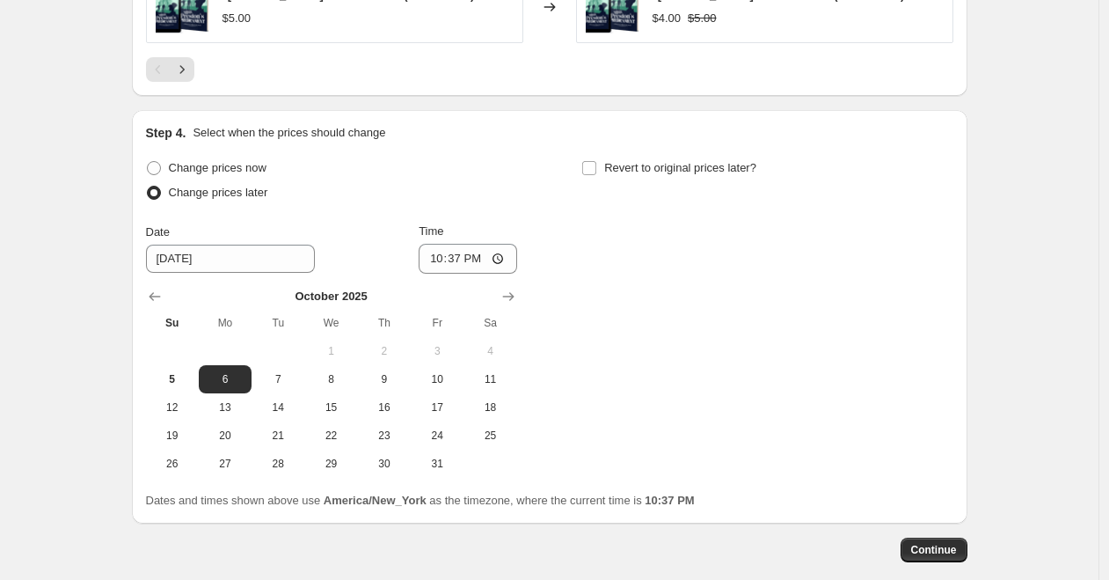
scroll to position [1391, 0]
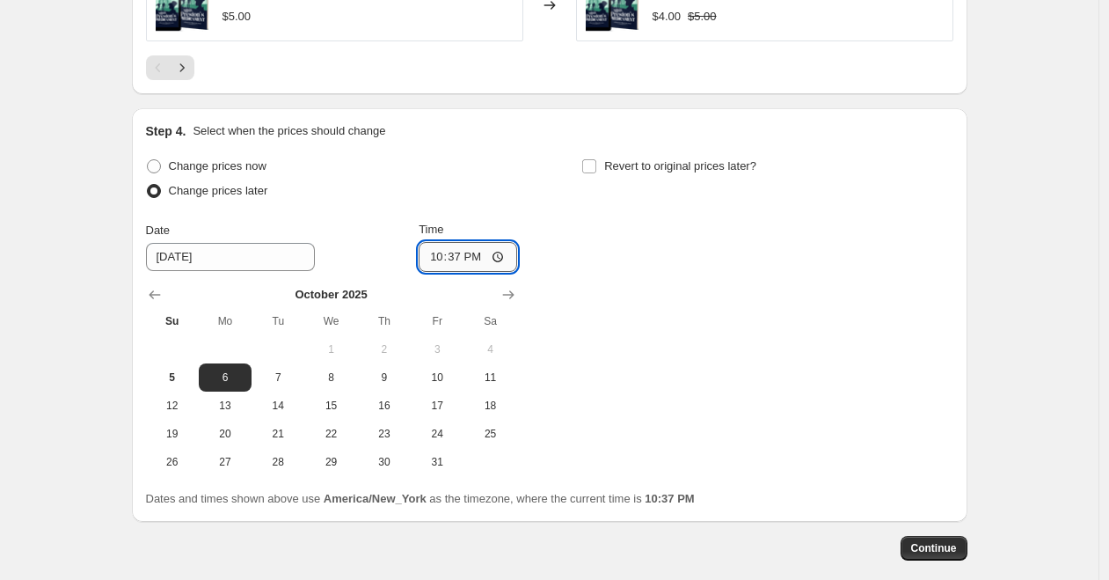
click at [456, 259] on input "22:37" at bounding box center [468, 257] width 99 height 30
click at [499, 254] on input "20:37" at bounding box center [468, 257] width 99 height 30
type input "08:37"
click at [441, 376] on span "10" at bounding box center [437, 377] width 39 height 14
type input "10/10/2025"
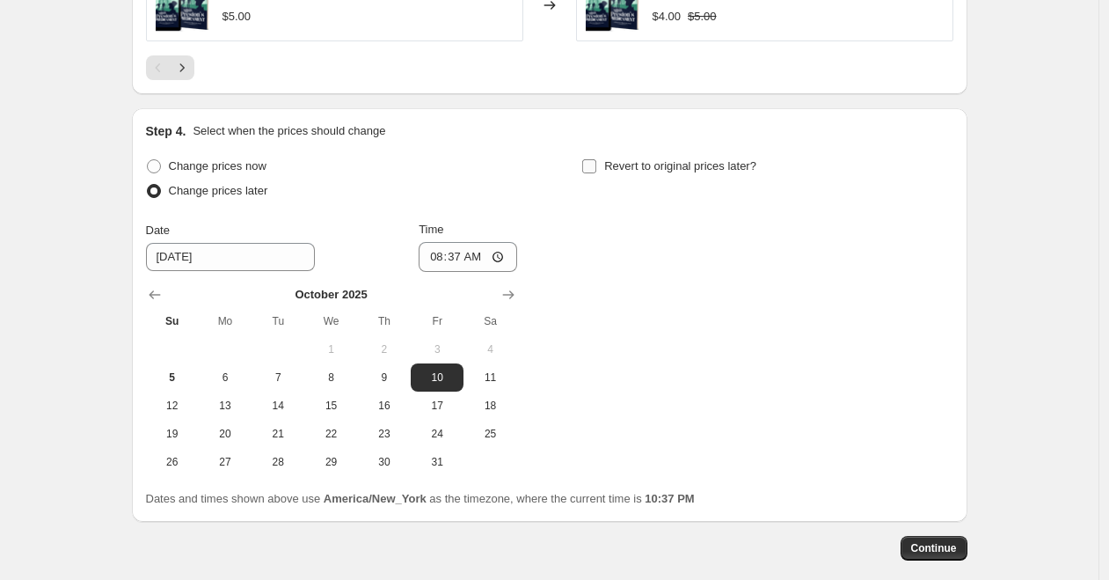
click at [594, 166] on input "Revert to original prices later?" at bounding box center [589, 166] width 14 height 14
checkbox input "true"
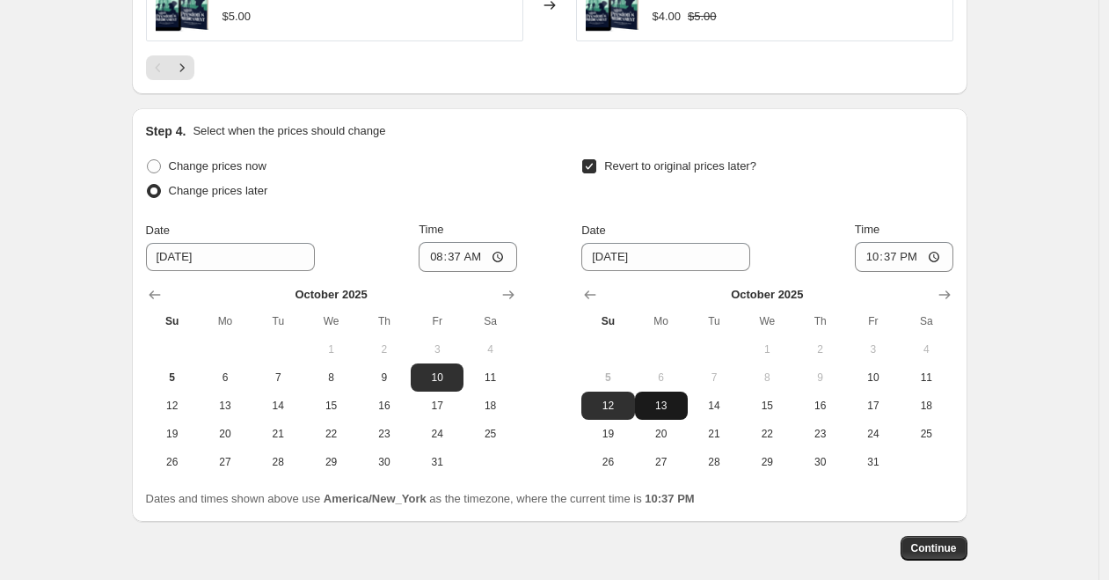
click at [669, 403] on span "13" at bounding box center [661, 405] width 39 height 14
type input "10/13/2025"
click at [945, 547] on span "Continue" at bounding box center [934, 548] width 46 height 14
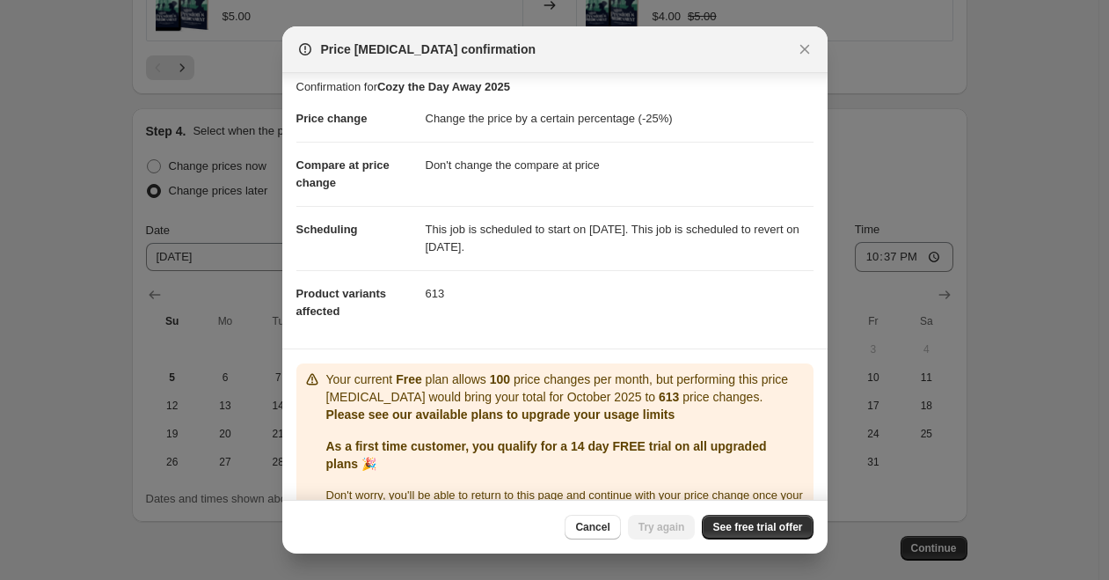
scroll to position [0, 0]
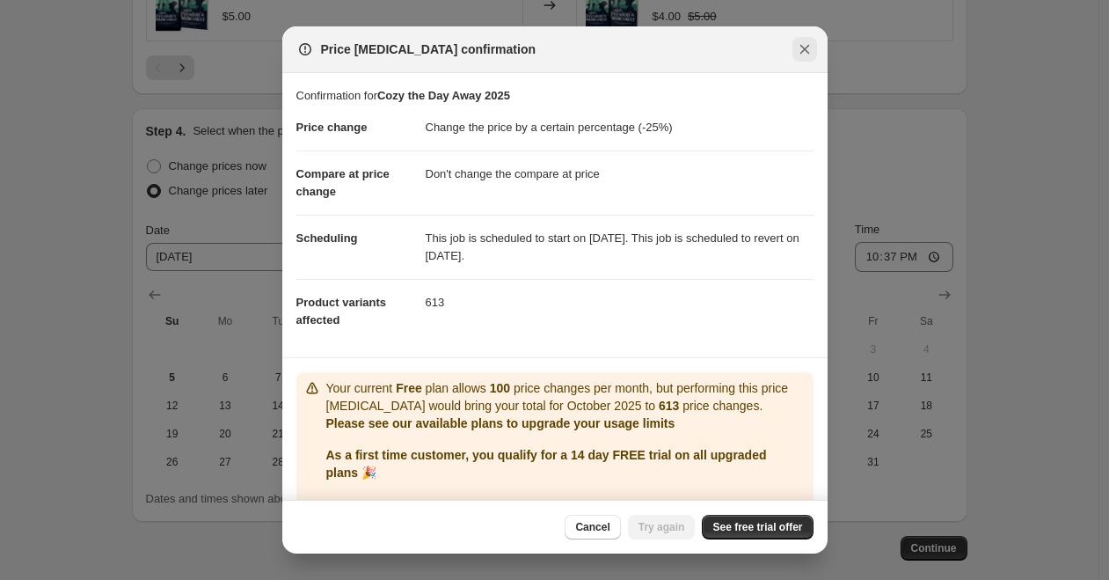
click at [808, 50] on icon "Close" at bounding box center [805, 49] width 18 height 18
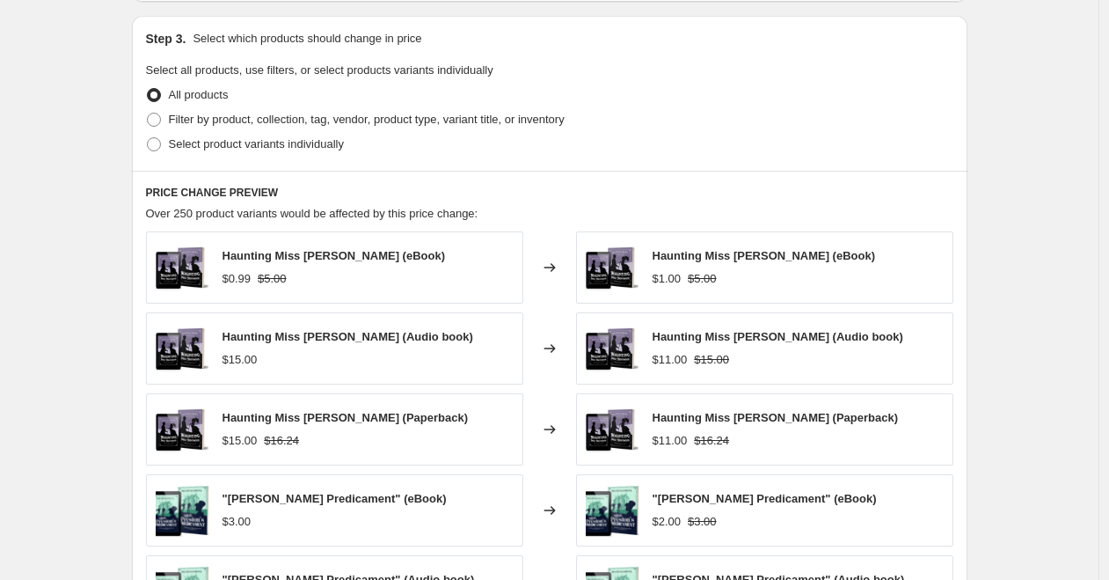
scroll to position [806, 0]
click at [389, 121] on span "Filter by product, collection, tag, vendor, product type, variant title, or inv…" at bounding box center [367, 118] width 396 height 13
click at [148, 113] on input "Filter by product, collection, tag, vendor, product type, variant title, or inv…" at bounding box center [147, 112] width 1 height 1
radio input "true"
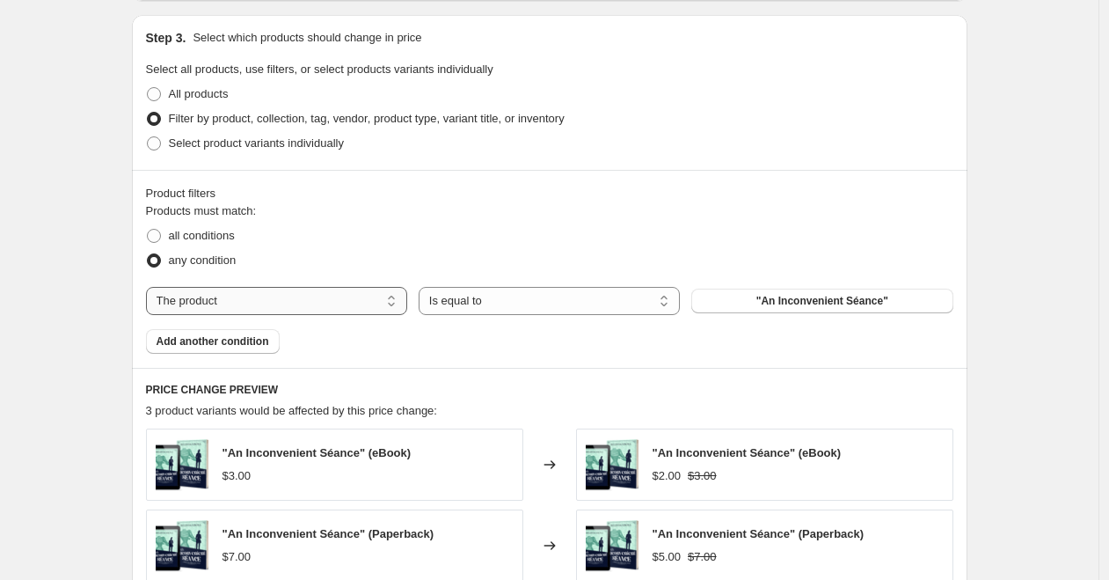
select select "collection"
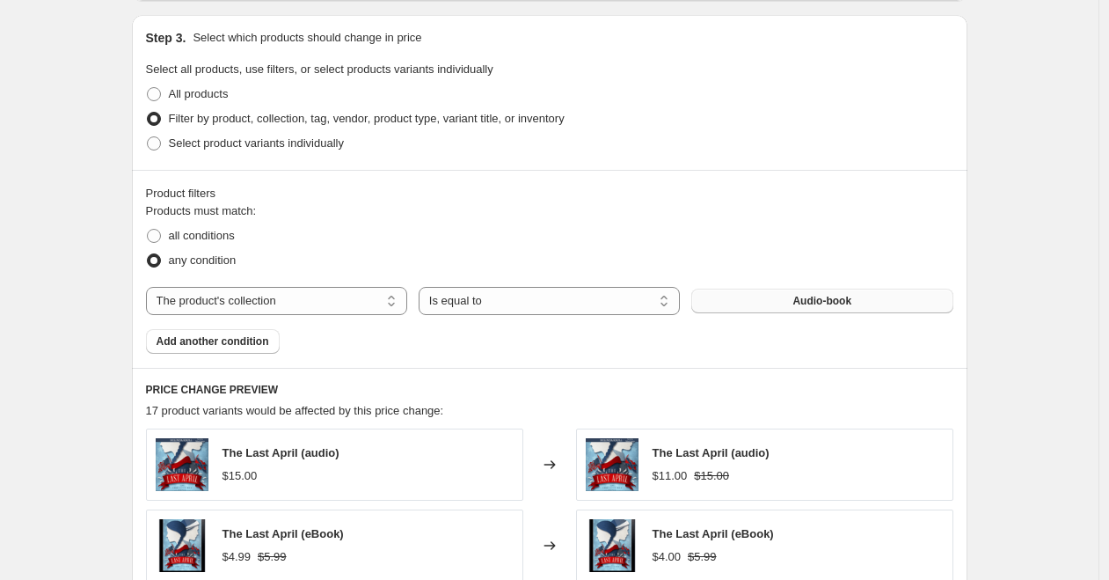
click at [811, 302] on span "Audio-book" at bounding box center [821, 301] width 59 height 14
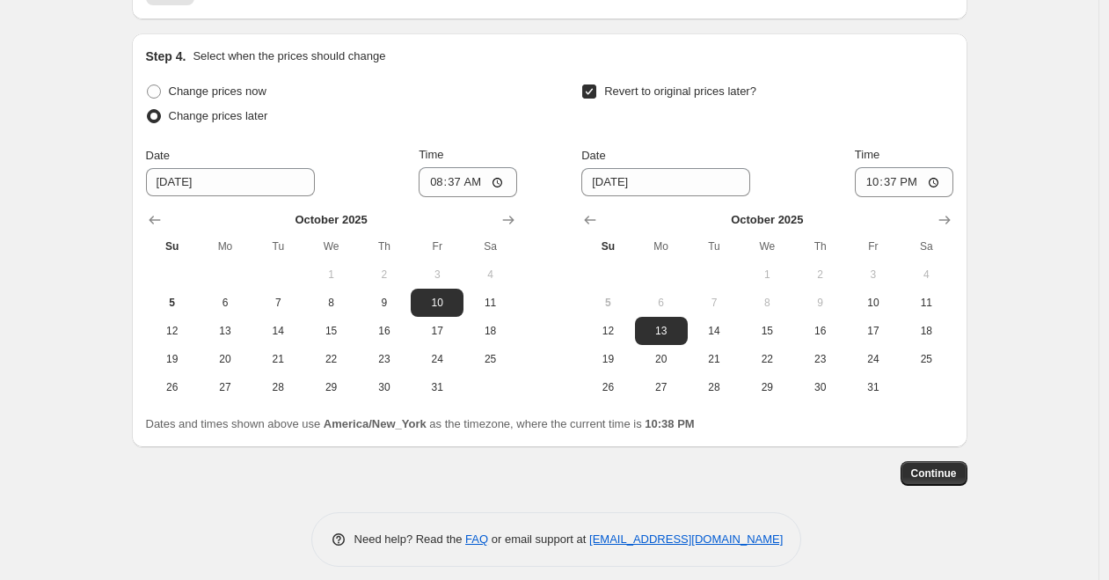
scroll to position [1682, 0]
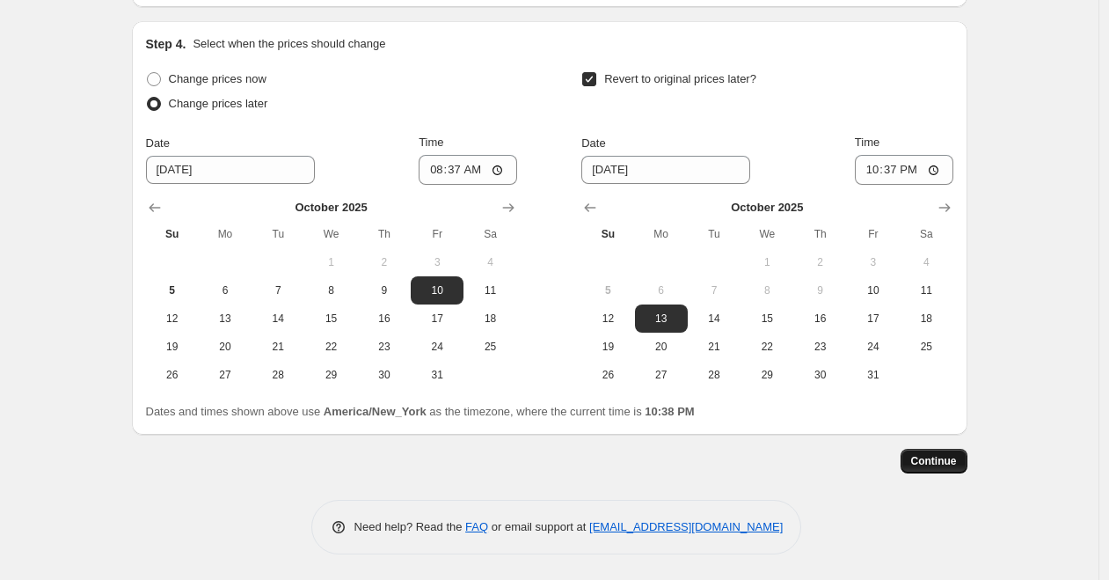
click at [939, 462] on span "Continue" at bounding box center [934, 461] width 46 height 14
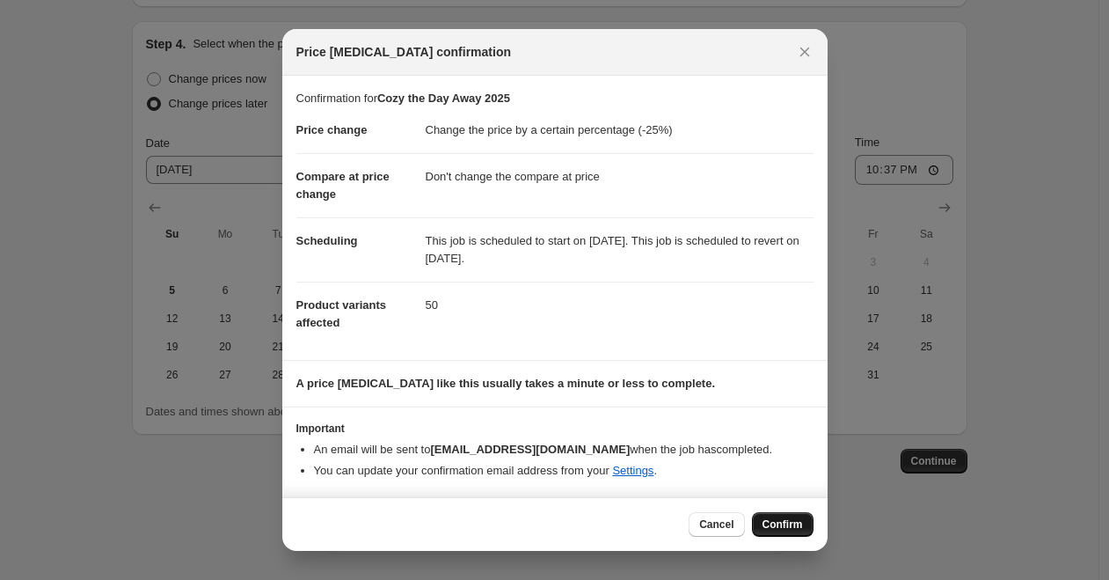
click at [784, 524] on span "Confirm" at bounding box center [783, 524] width 40 height 14
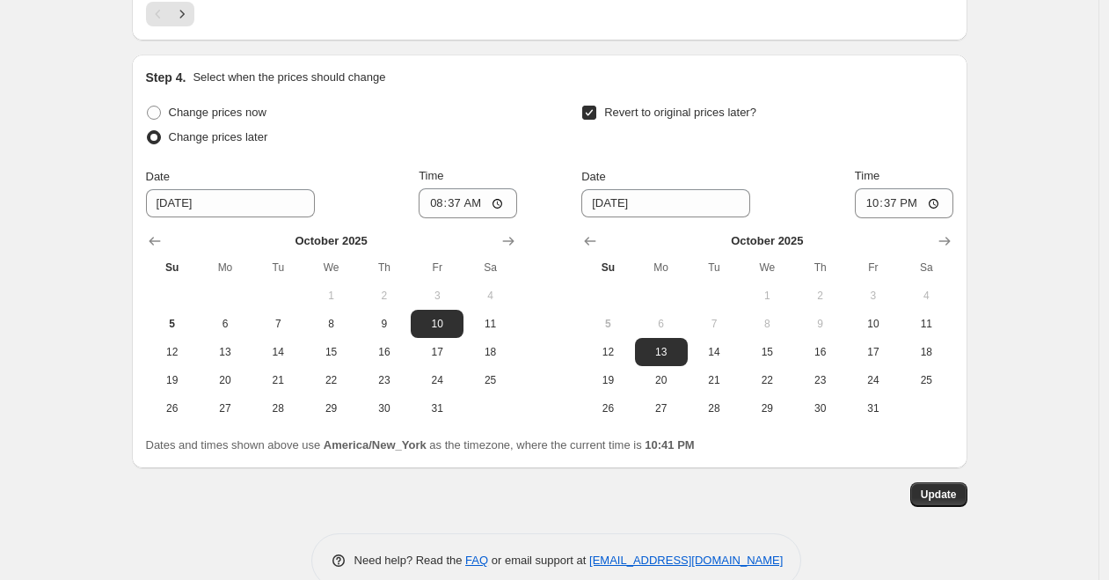
scroll to position [1789, 0]
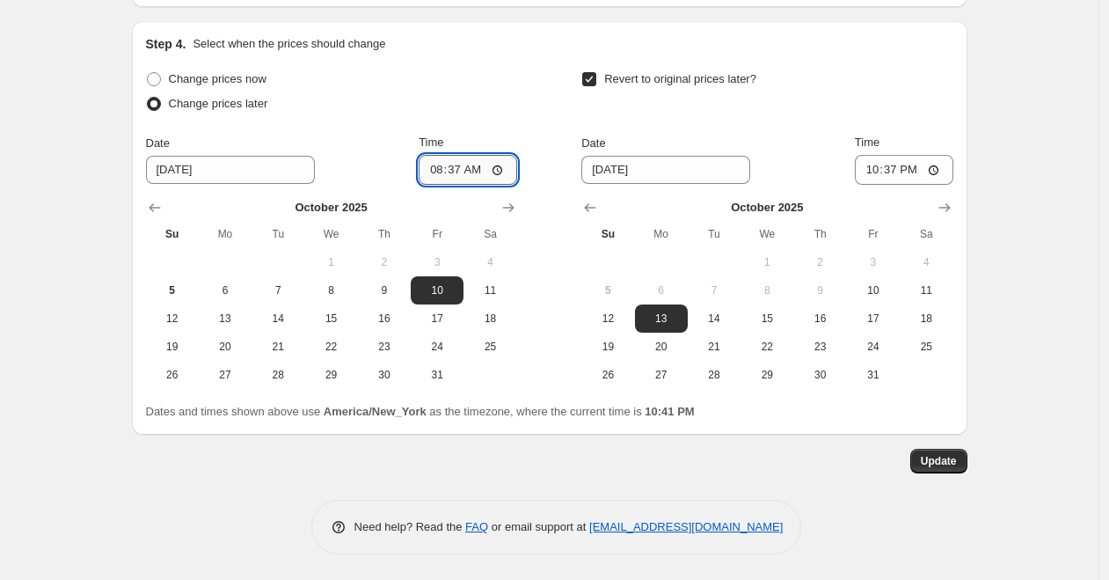
click at [479, 166] on input "08:37" at bounding box center [468, 170] width 99 height 30
type input "08:30"
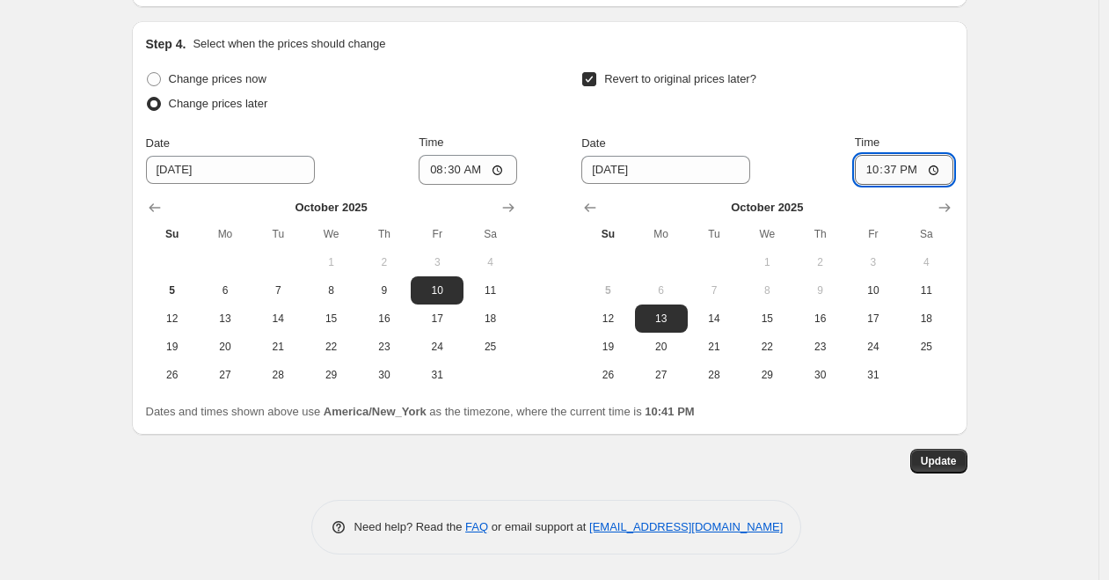
click at [912, 168] on input "22:37" at bounding box center [904, 170] width 99 height 30
type input "22:45"
click at [956, 463] on span "Update" at bounding box center [939, 461] width 36 height 14
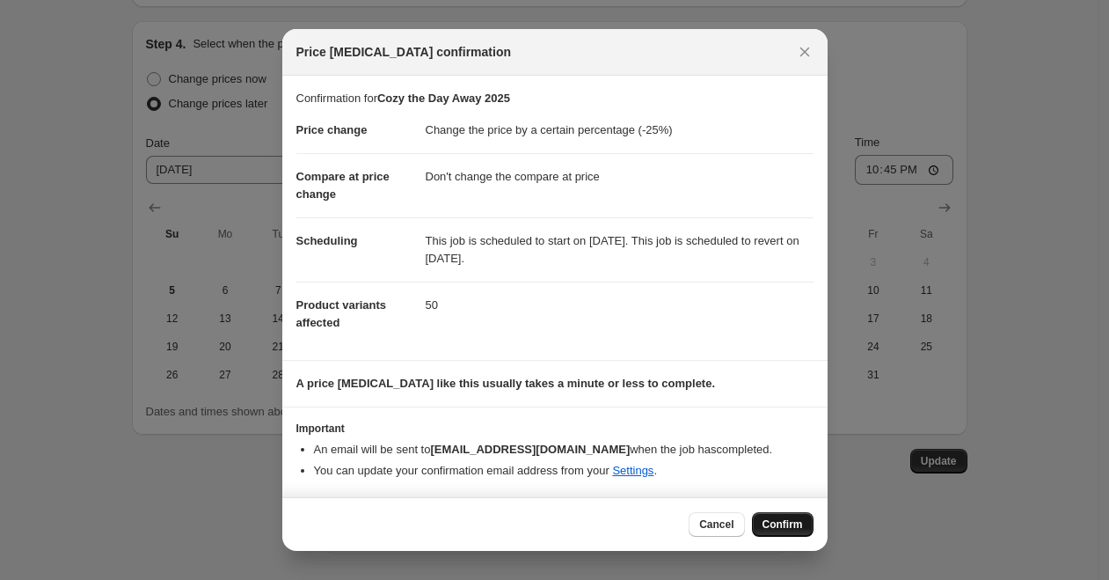
click at [788, 522] on span "Confirm" at bounding box center [783, 524] width 40 height 14
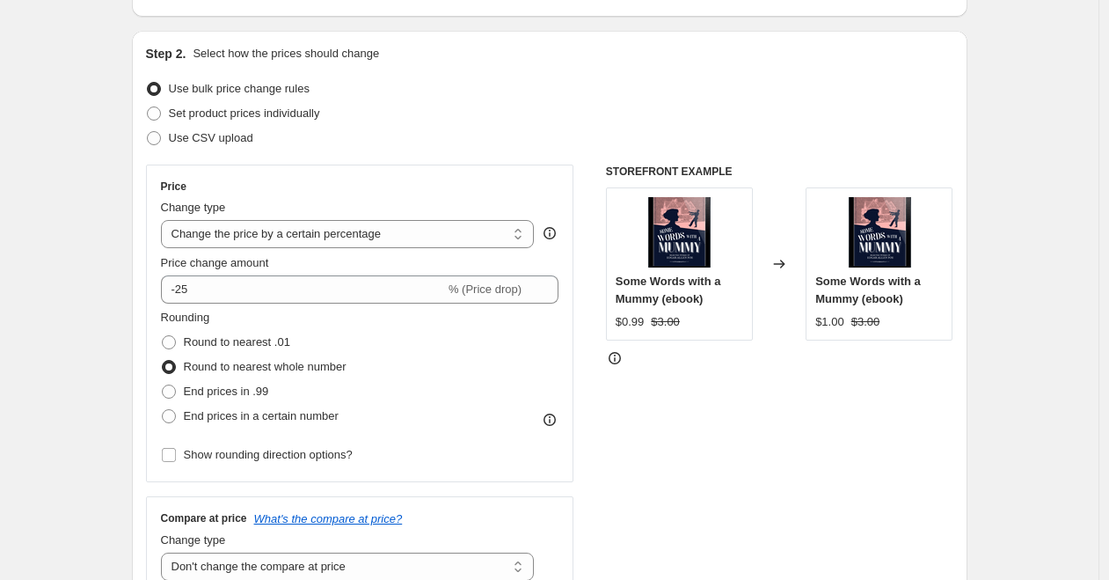
scroll to position [265, 0]
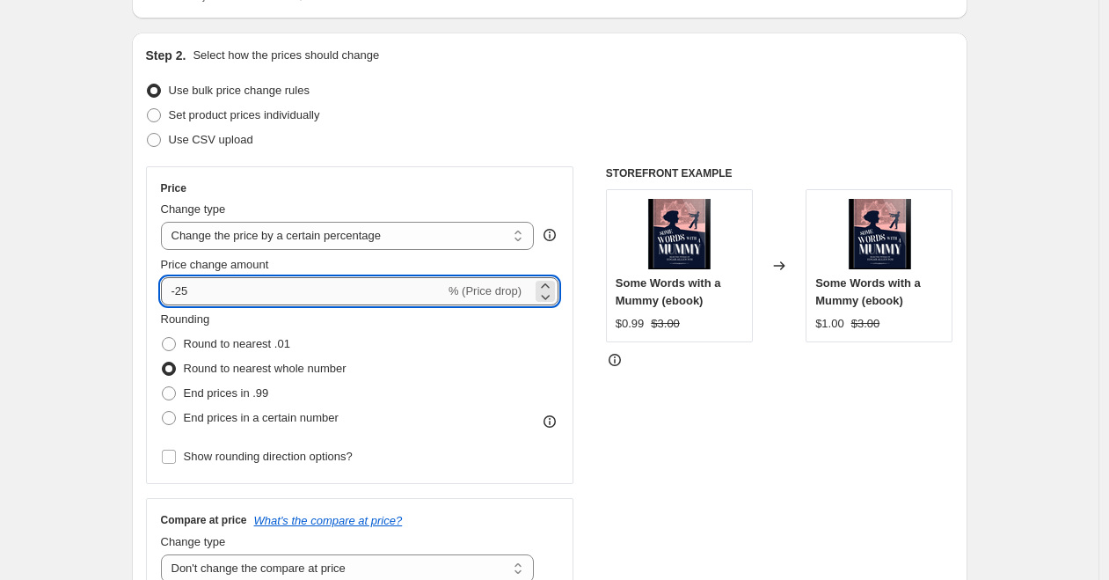
click at [186, 290] on input "-25" at bounding box center [303, 291] width 284 height 28
type input "-45"
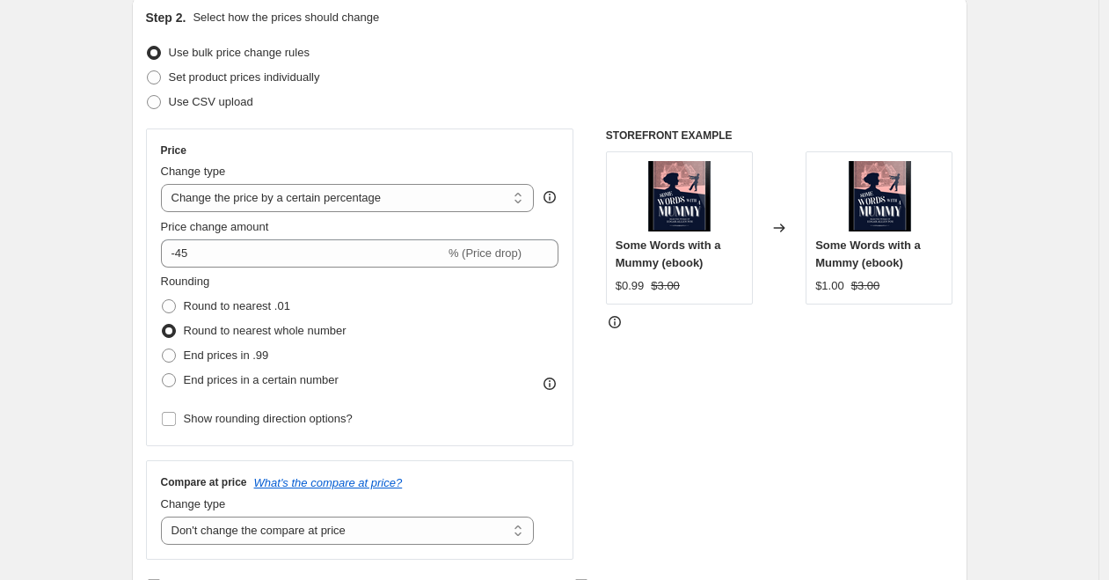
scroll to position [298, 0]
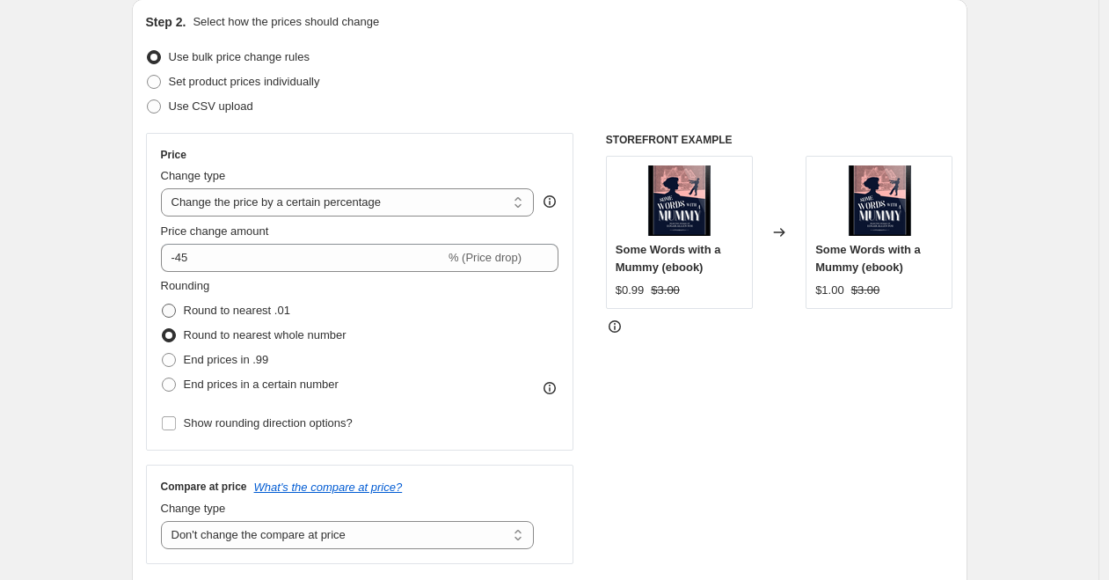
click at [238, 312] on span "Round to nearest .01" at bounding box center [237, 309] width 106 height 13
click at [163, 304] on input "Round to nearest .01" at bounding box center [162, 303] width 1 height 1
radio input "true"
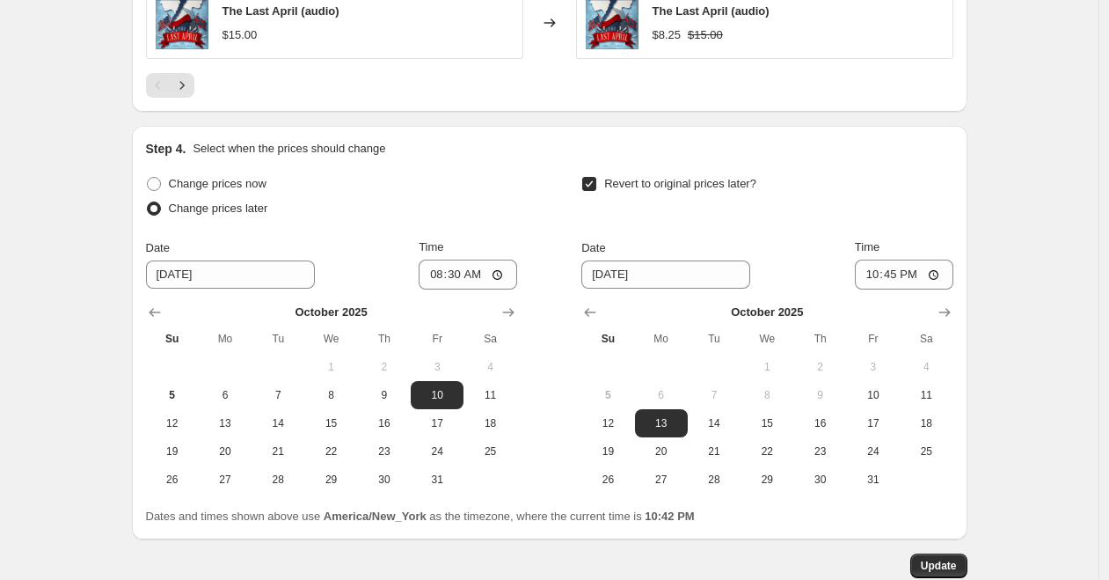
scroll to position [1740, 0]
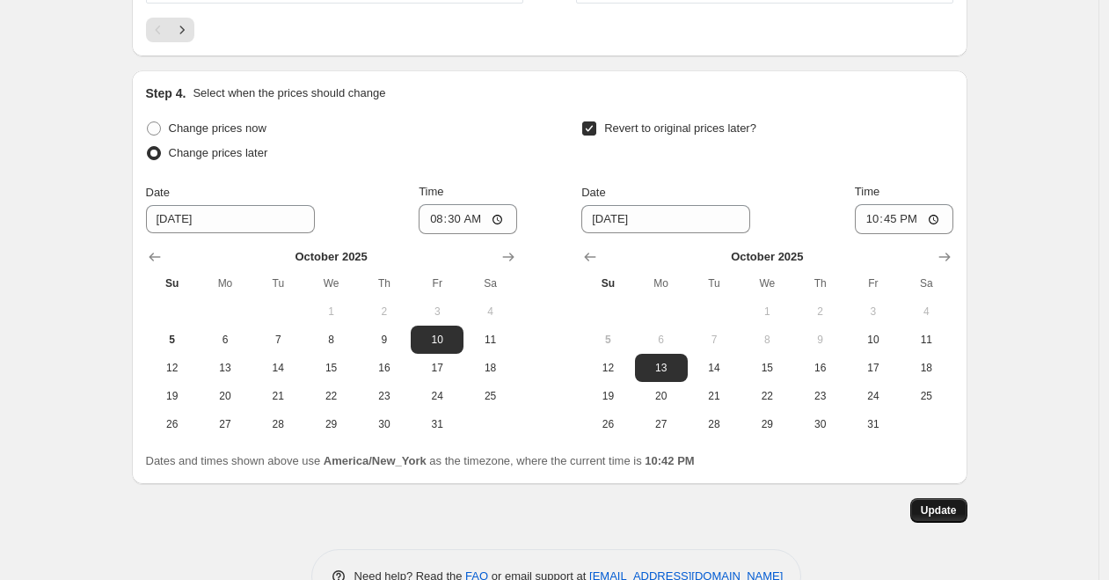
click at [948, 511] on span "Update" at bounding box center [939, 510] width 36 height 14
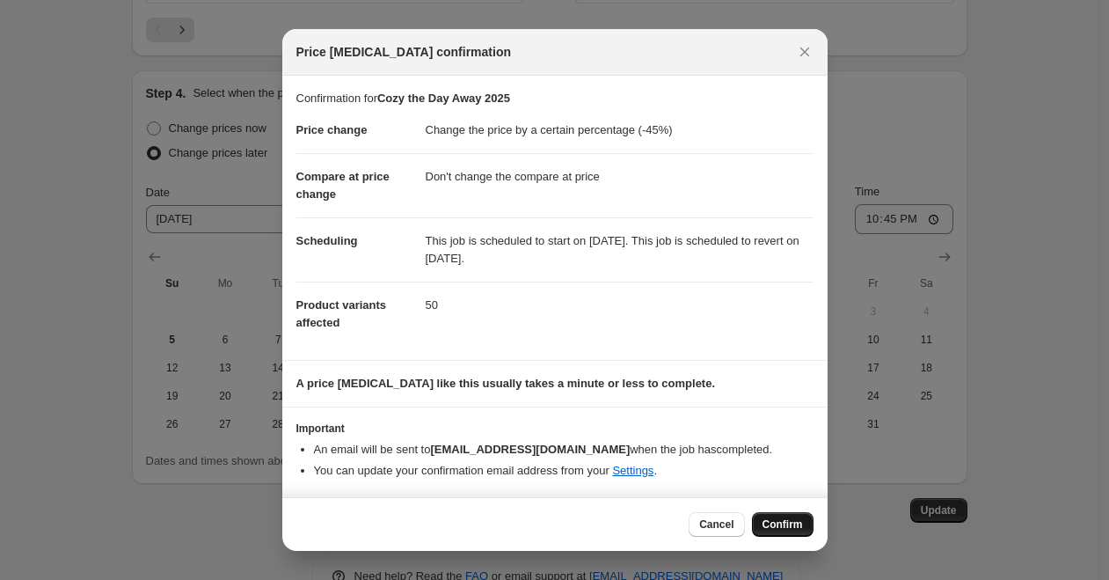
click at [794, 522] on span "Confirm" at bounding box center [783, 524] width 40 height 14
